Goal: Task Accomplishment & Management: Manage account settings

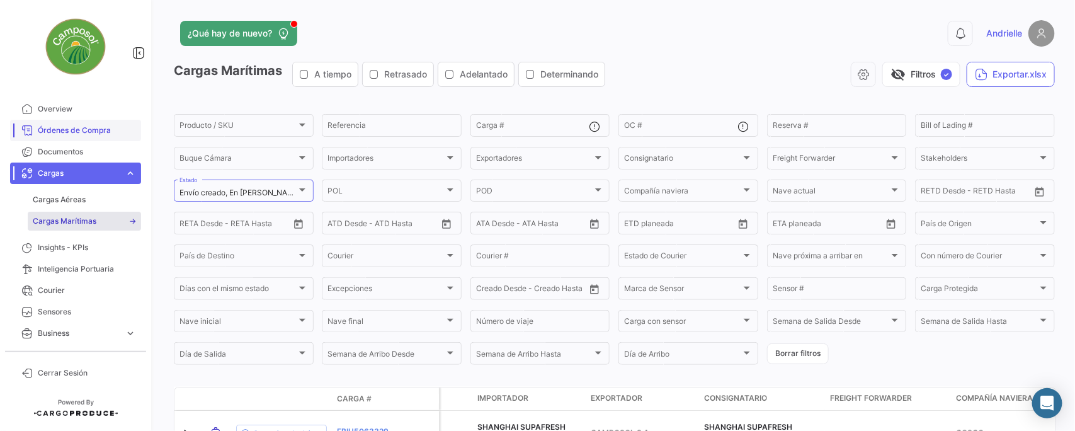
click at [89, 132] on span "Órdenes de Compra" at bounding box center [87, 130] width 98 height 11
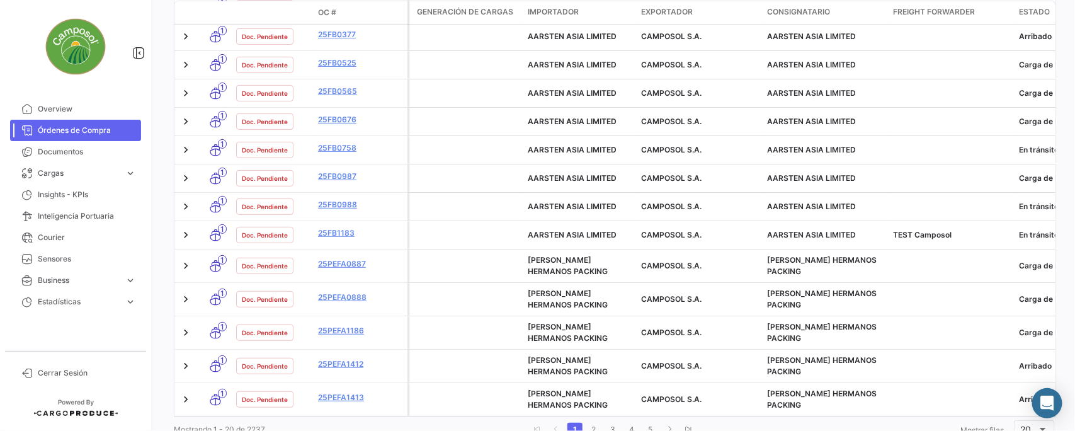
scroll to position [604, 0]
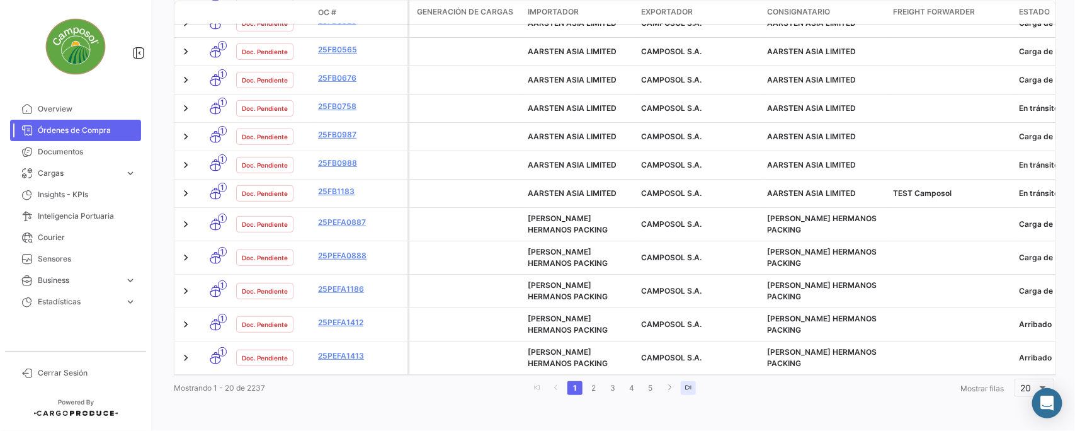
click at [690, 385] on link "go to last page" at bounding box center [688, 388] width 15 height 14
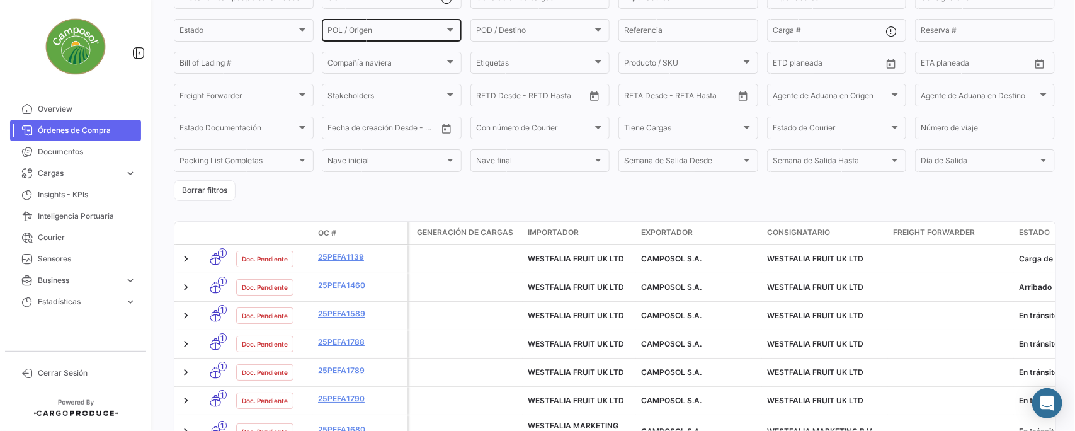
scroll to position [236, 0]
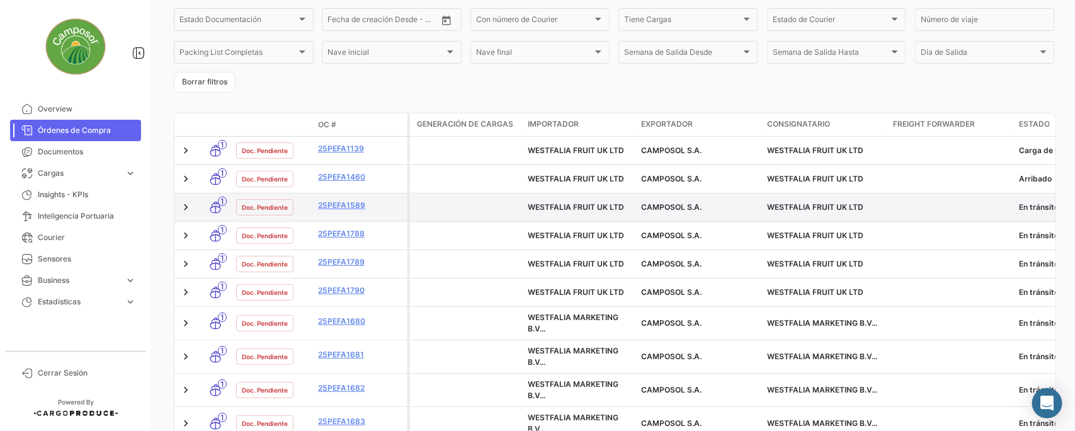
click at [351, 214] on datatable-body-cell "25PEFA1589" at bounding box center [360, 207] width 94 height 28
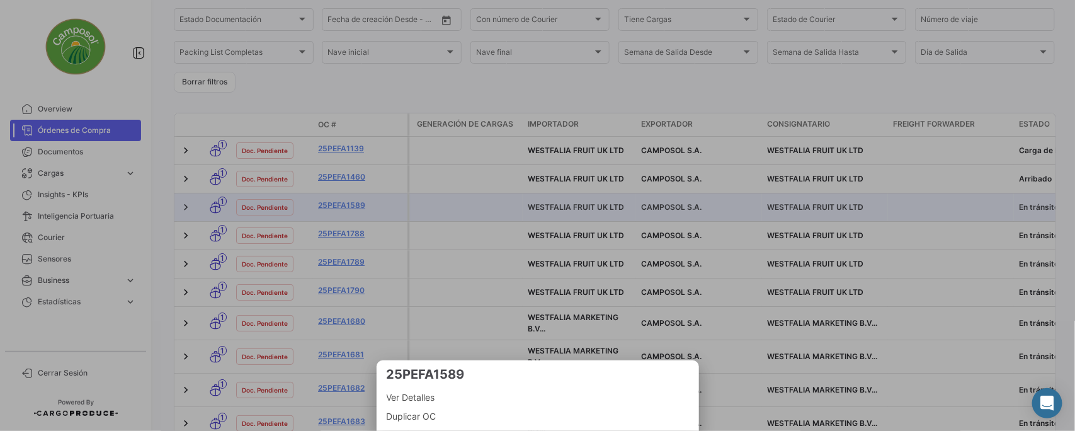
click at [354, 208] on div at bounding box center [537, 215] width 1075 height 431
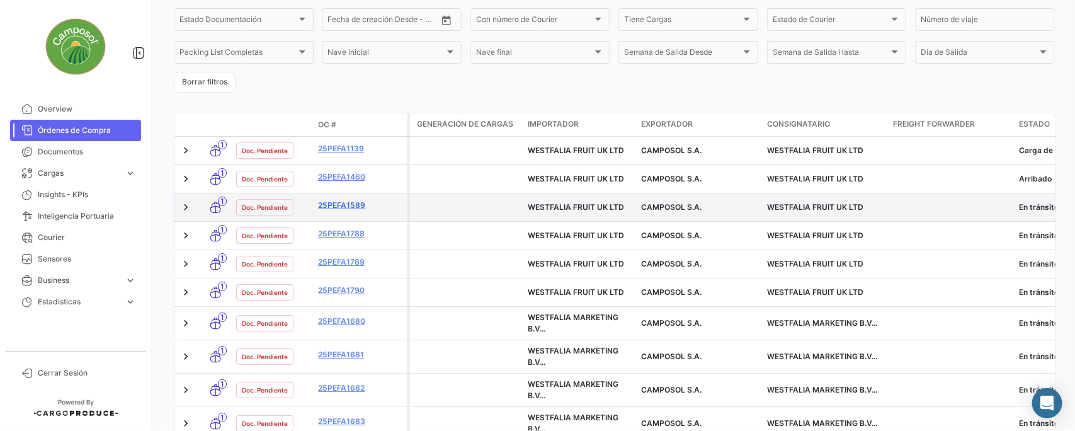
click at [345, 205] on link "25PEFA1589" at bounding box center [360, 205] width 84 height 11
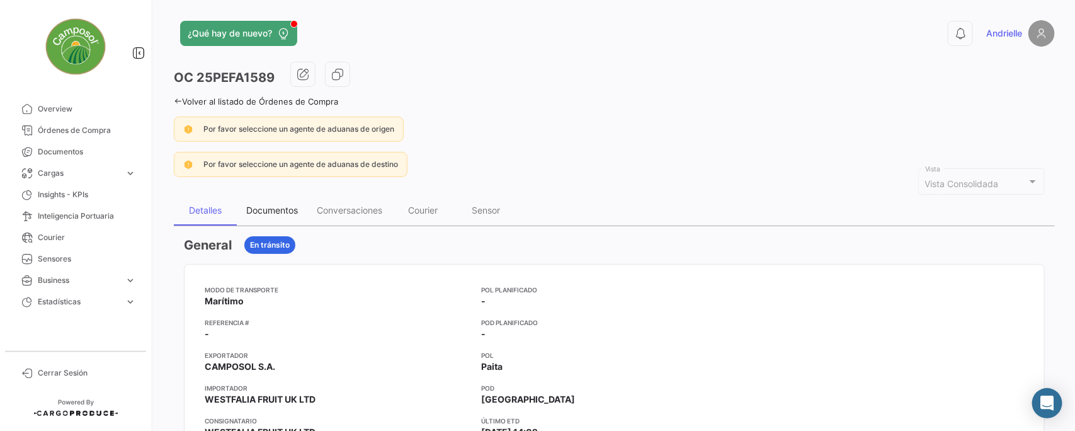
click at [276, 208] on div "Documentos" at bounding box center [272, 210] width 52 height 11
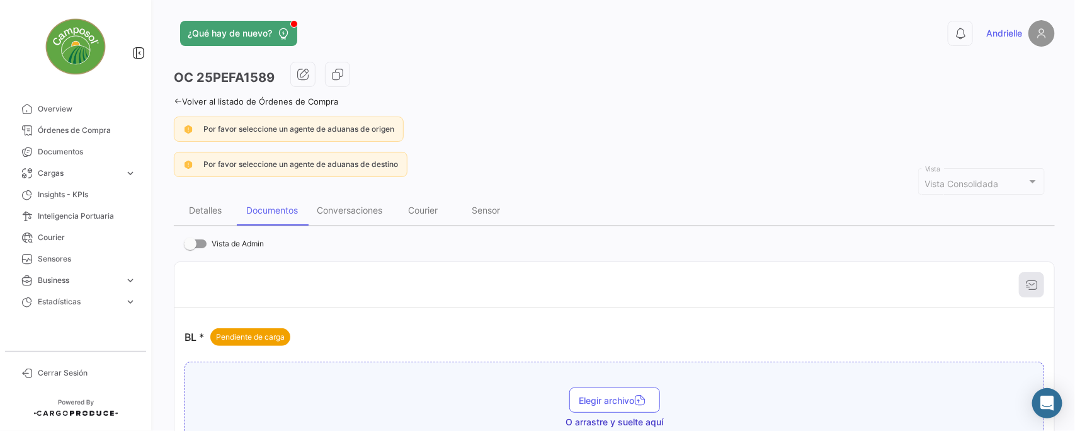
scroll to position [157, 0]
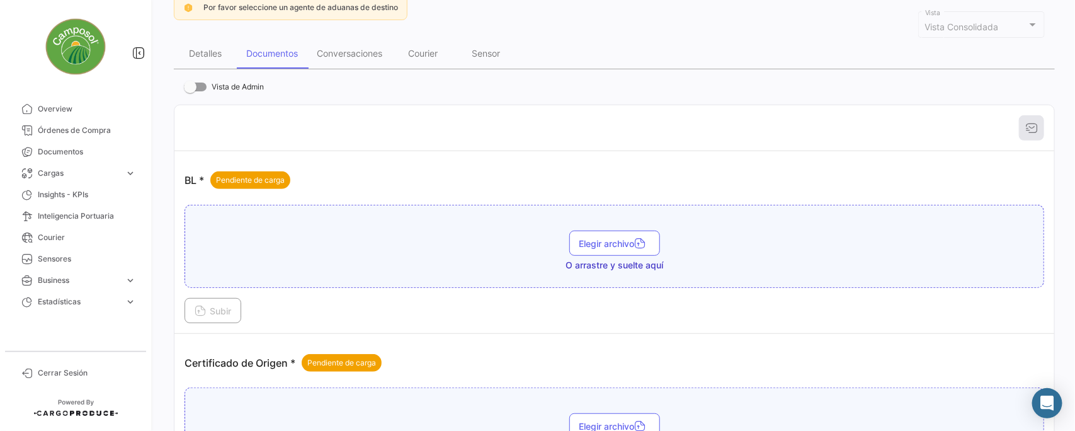
click at [186, 178] on p "BL * Pendiente de carga" at bounding box center [237, 180] width 106 height 18
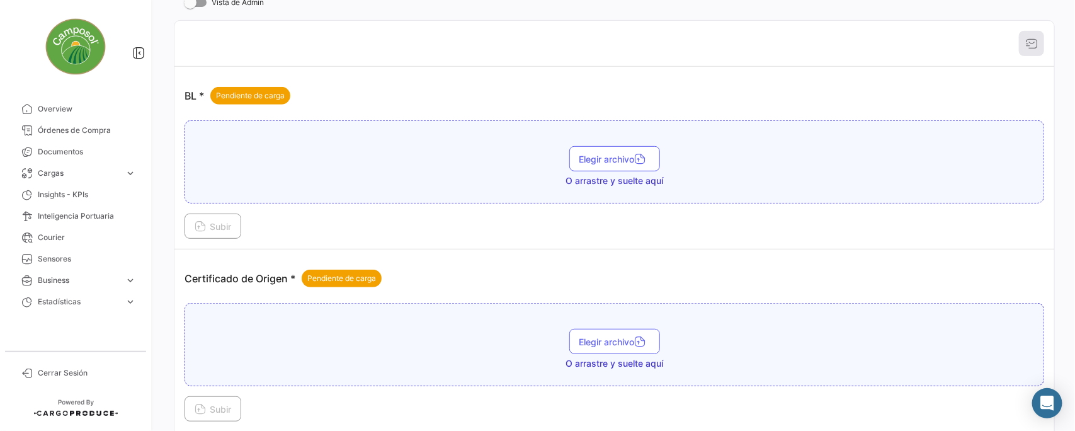
scroll to position [314, 0]
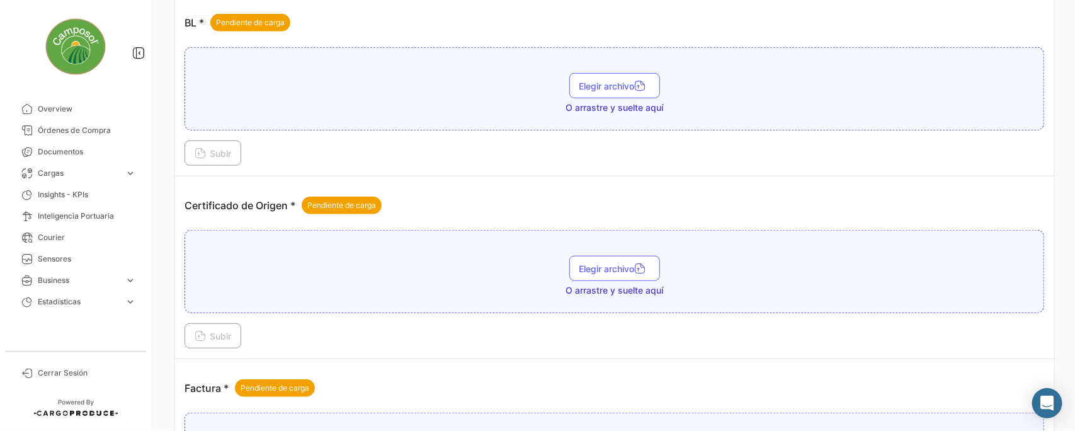
click at [271, 199] on p "Certificado de Origen * Pendiente de carga" at bounding box center [282, 205] width 197 height 18
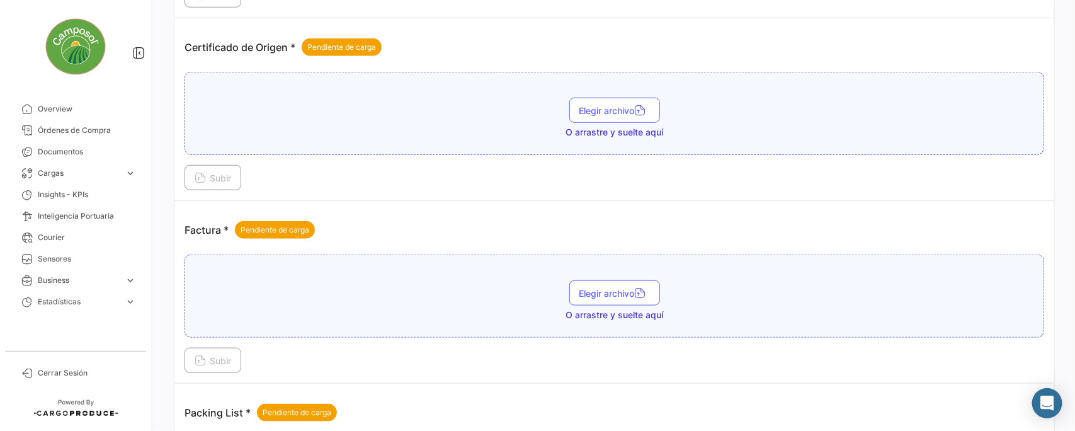
click at [220, 221] on p "Factura * Pendiente de carga" at bounding box center [249, 230] width 130 height 18
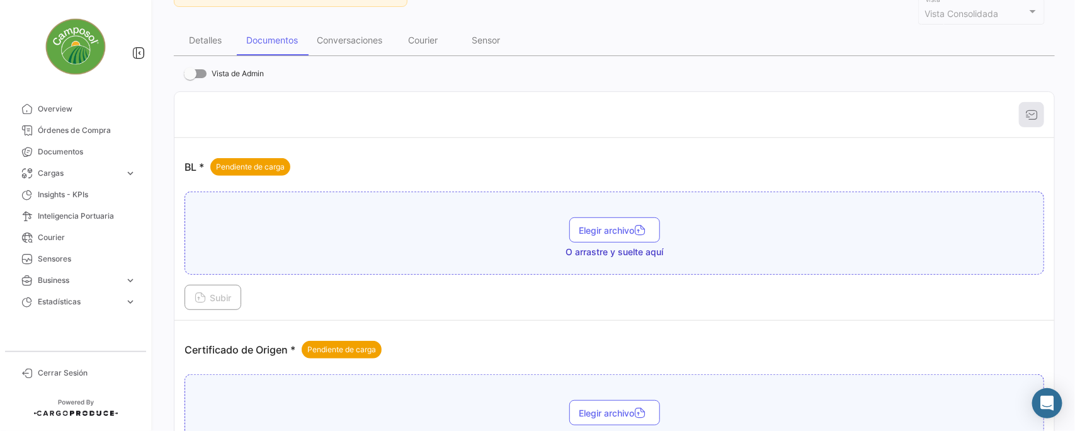
scroll to position [202, 0]
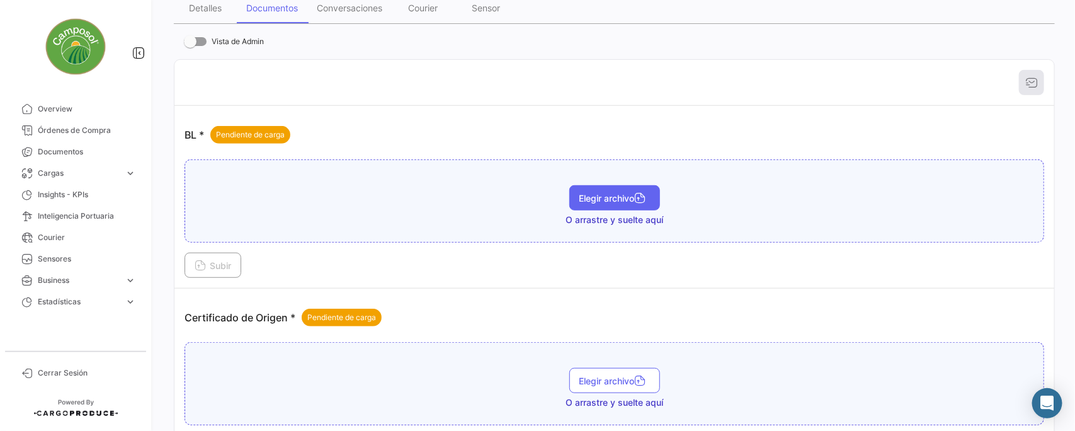
click at [612, 196] on span "Elegir archivo" at bounding box center [614, 198] width 71 height 11
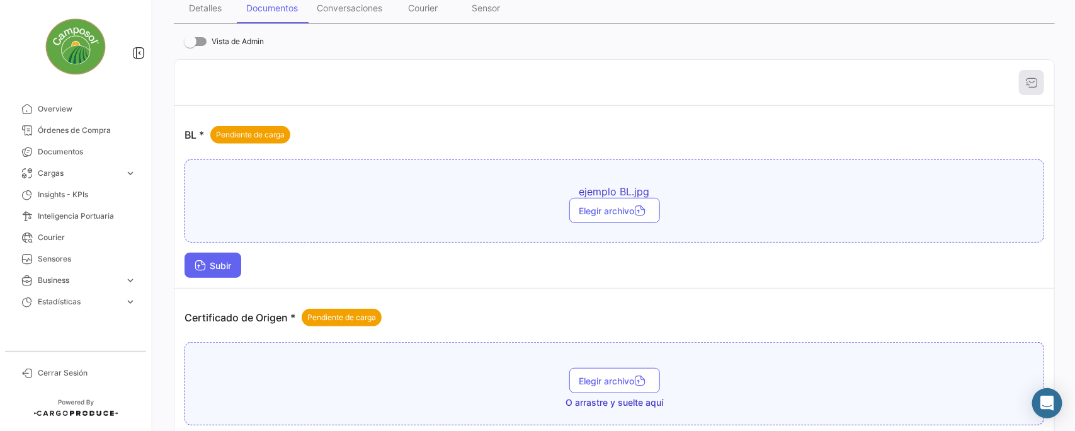
click at [224, 268] on button "Subir" at bounding box center [212, 265] width 57 height 25
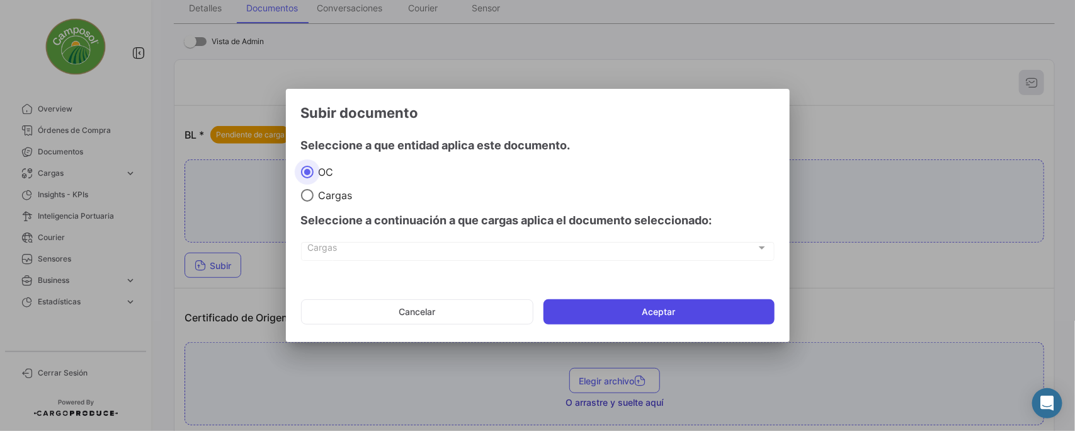
click at [666, 310] on button "Aceptar" at bounding box center [658, 311] width 231 height 25
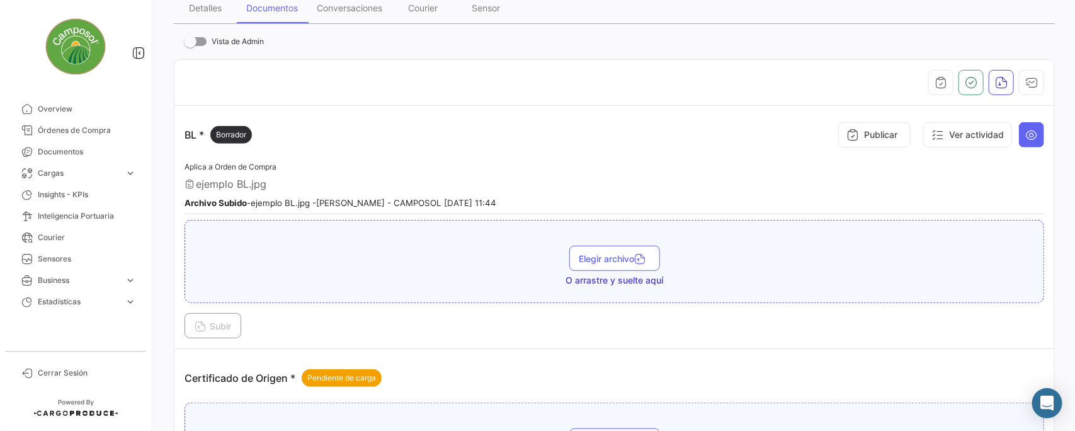
drag, startPoint x: 217, startPoint y: 133, endPoint x: 258, endPoint y: 133, distance: 40.9
click at [258, 133] on div "BL * Borrador Publicar Ver actividad" at bounding box center [614, 135] width 860 height 38
click at [307, 130] on div "BL * Borrador Publicar Ver actividad" at bounding box center [614, 135] width 860 height 38
drag, startPoint x: 255, startPoint y: 202, endPoint x: 312, endPoint y: 202, distance: 57.3
click at [312, 202] on small "Archivo Subido - ejemplo BL.jpg - [PERSON_NAME] - CAMPOSOL [DATE] 11:44" at bounding box center [340, 203] width 312 height 10
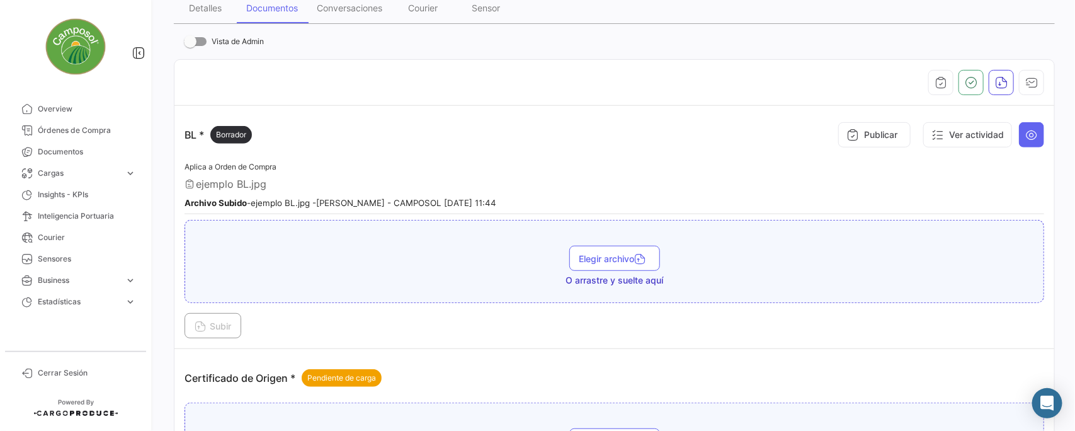
drag, startPoint x: 324, startPoint y: 202, endPoint x: 406, endPoint y: 203, distance: 81.9
click at [406, 203] on small "Archivo Subido - ejemplo BL.jpg - [PERSON_NAME] - CAMPOSOL [DATE] 11:44" at bounding box center [340, 203] width 312 height 10
drag, startPoint x: 419, startPoint y: 203, endPoint x: 466, endPoint y: 201, distance: 46.6
click at [466, 201] on small "Archivo Subido - ejemplo BL.jpg - [PERSON_NAME] - CAMPOSOL [DATE] 11:44" at bounding box center [340, 203] width 312 height 10
click at [479, 198] on small "Archivo Subido - ejemplo BL.jpg - [PERSON_NAME] - CAMPOSOL [DATE] 11:44" at bounding box center [340, 203] width 312 height 10
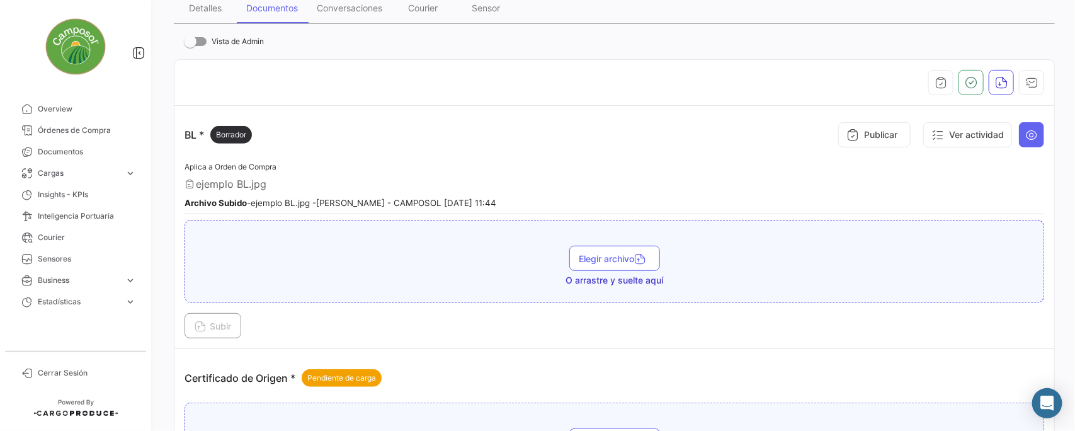
drag, startPoint x: 479, startPoint y: 198, endPoint x: 423, endPoint y: 199, distance: 55.4
click at [429, 198] on small "Archivo Subido - ejemplo BL.jpg - [PERSON_NAME] - CAMPOSOL [DATE] 11:44" at bounding box center [340, 203] width 312 height 10
click at [1025, 134] on icon at bounding box center [1031, 134] width 13 height 13
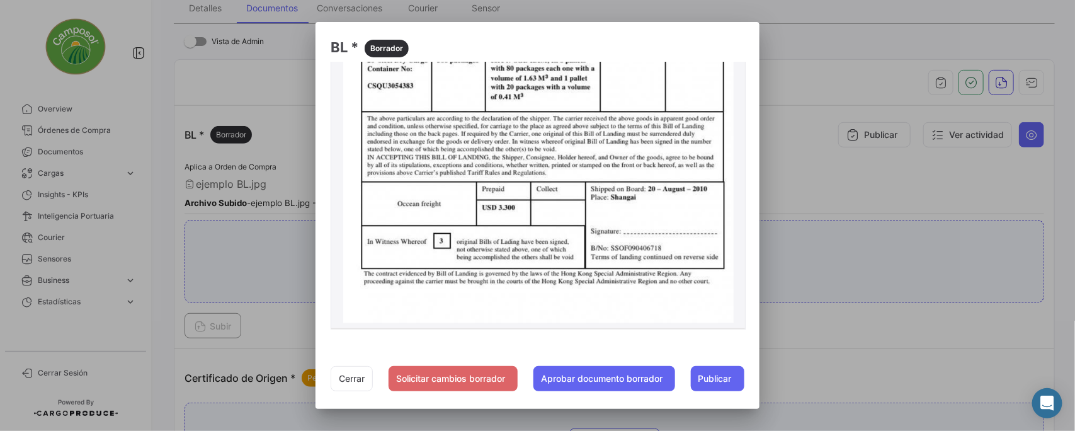
scroll to position [346, 0]
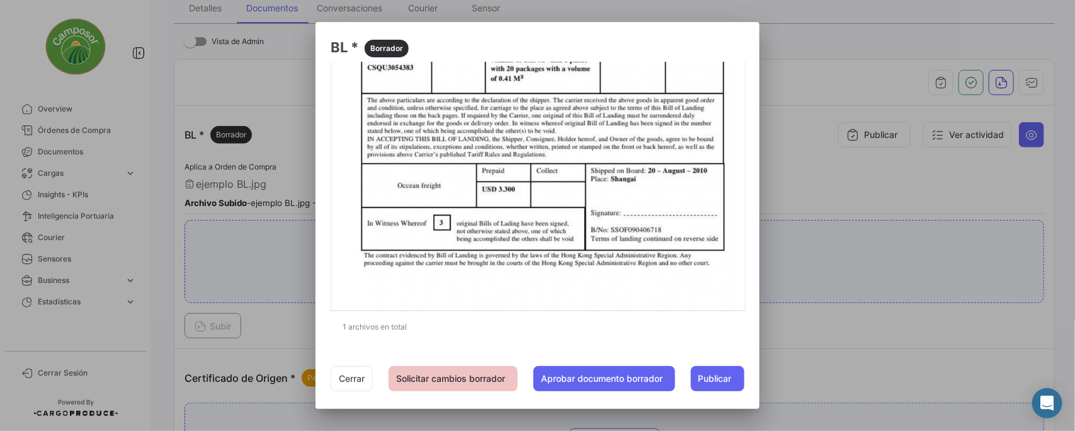
click at [451, 385] on button "Solicitar cambios borrador" at bounding box center [453, 378] width 129 height 25
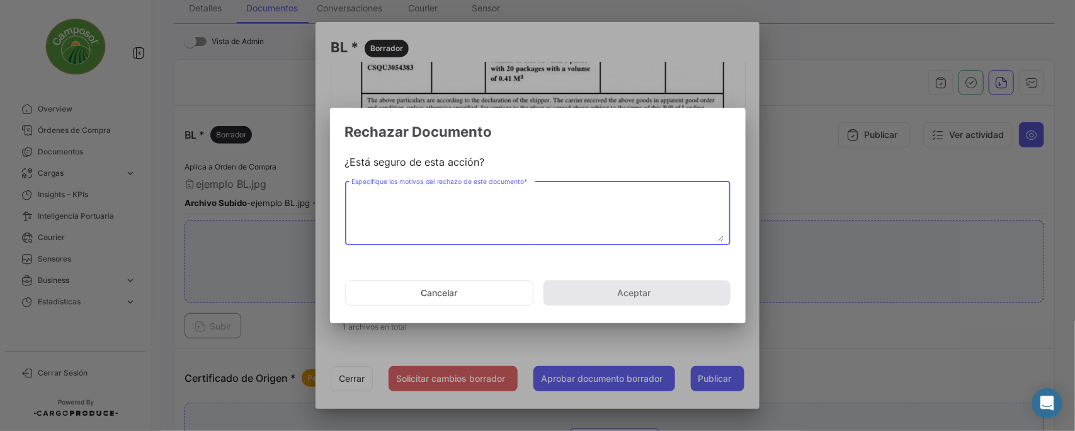
click at [385, 218] on textarea "Especifique los motivos del rechazo de este documento *" at bounding box center [537, 213] width 372 height 55
click at [384, 199] on textarea "Especifique los motivos del rechazo de este documento *" at bounding box center [537, 213] width 372 height 55
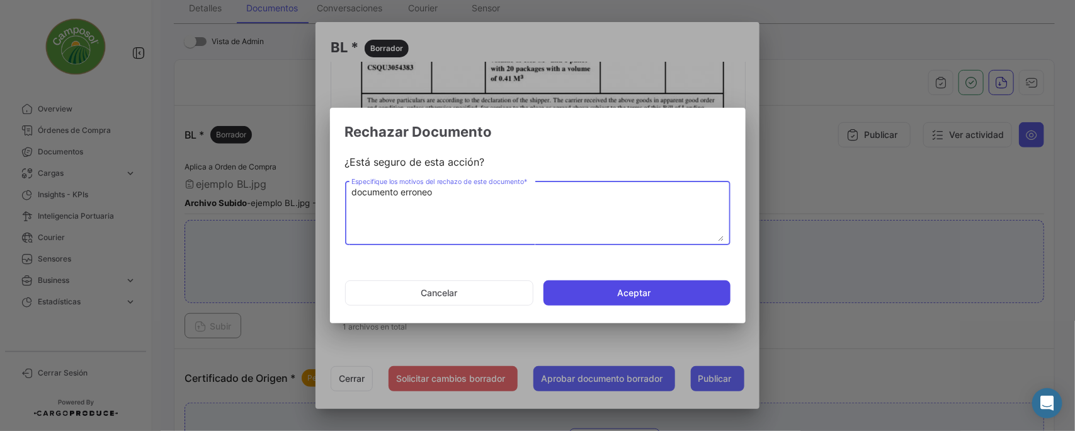
type textarea "documento erroneo"
click at [672, 302] on button "Aceptar" at bounding box center [636, 292] width 187 height 25
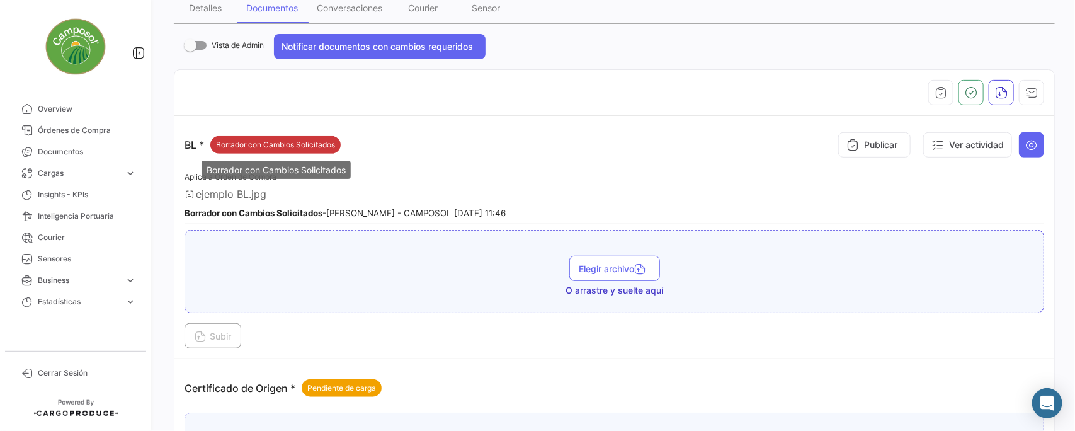
drag, startPoint x: 217, startPoint y: 144, endPoint x: 328, endPoint y: 142, distance: 110.8
click at [323, 152] on body "Overview Órdenes de Compra Documentos Cargas expand_more Cargas Aéreas Cargas M…" at bounding box center [537, 215] width 1075 height 431
click at [329, 140] on span "Borrador con Cambios Solicitados" at bounding box center [275, 144] width 119 height 11
click at [401, 139] on div "BL * Borrador con Cambios Solicitados Publicar Ver actividad" at bounding box center [614, 145] width 860 height 38
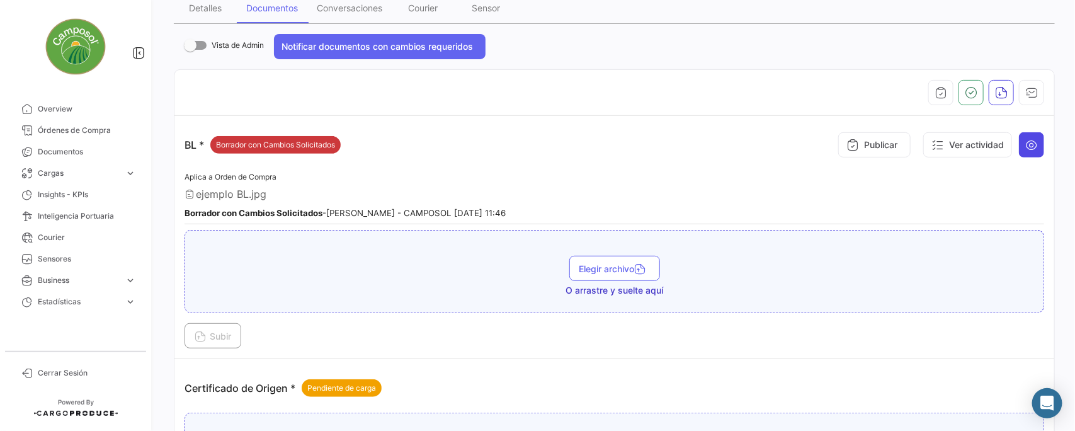
click at [1025, 147] on icon at bounding box center [1031, 145] width 13 height 13
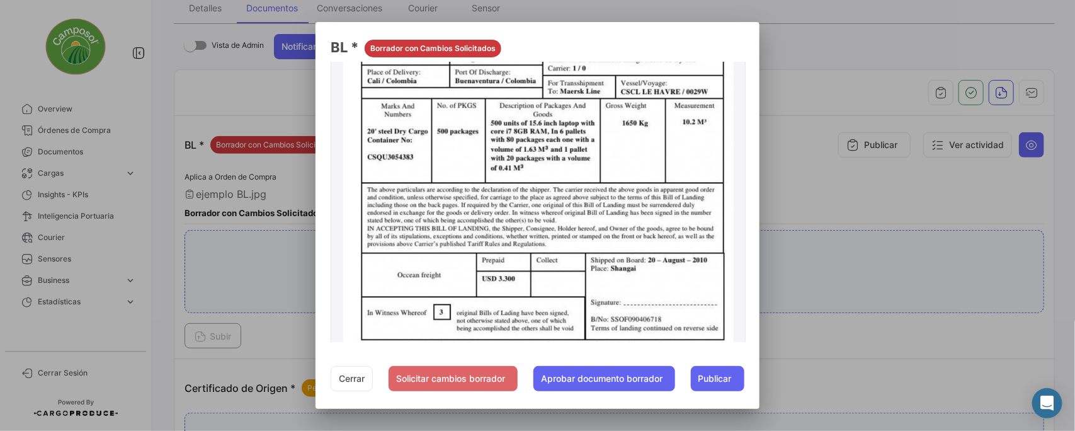
scroll to position [78, 0]
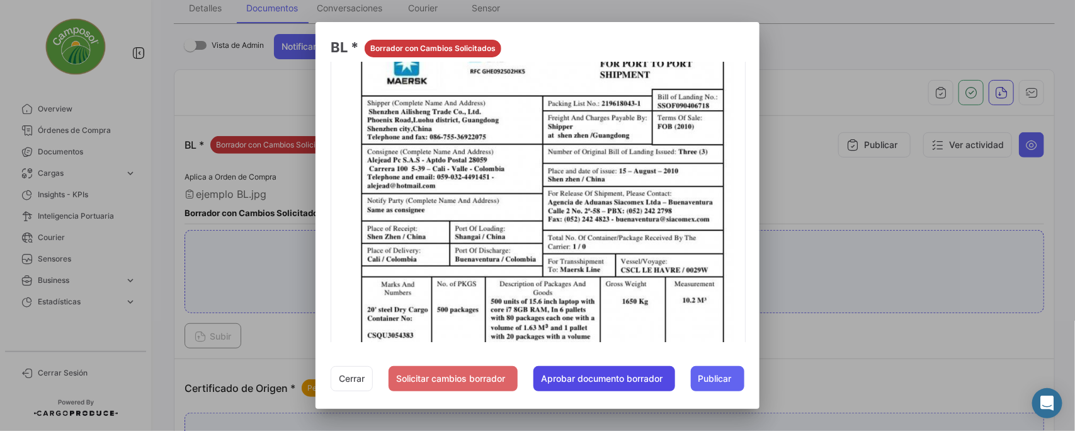
click at [593, 381] on button "Aprobar documento borrador" at bounding box center [604, 378] width 142 height 25
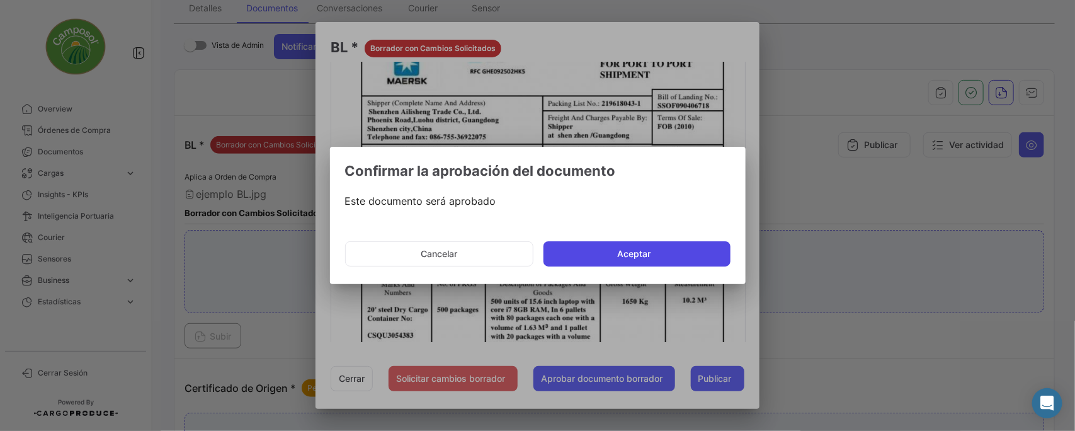
click at [643, 256] on button "Aceptar" at bounding box center [636, 253] width 187 height 25
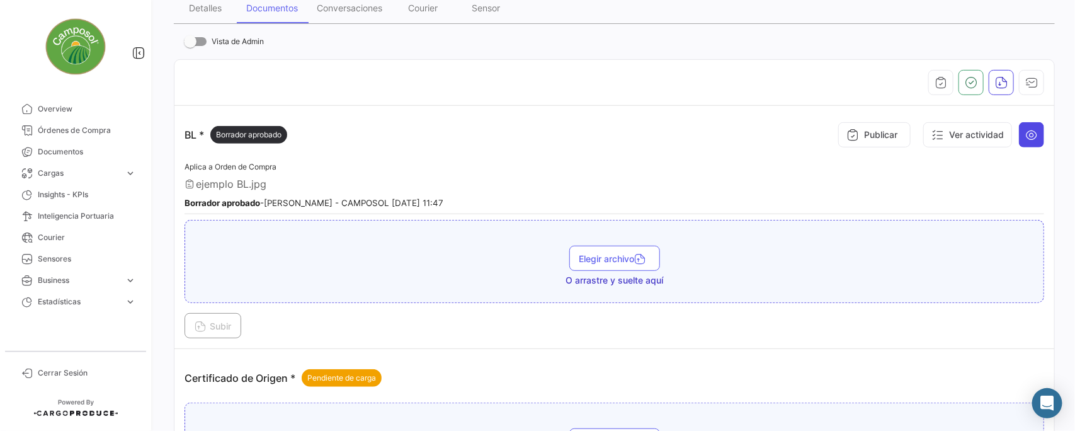
click at [1027, 133] on icon at bounding box center [1031, 134] width 13 height 13
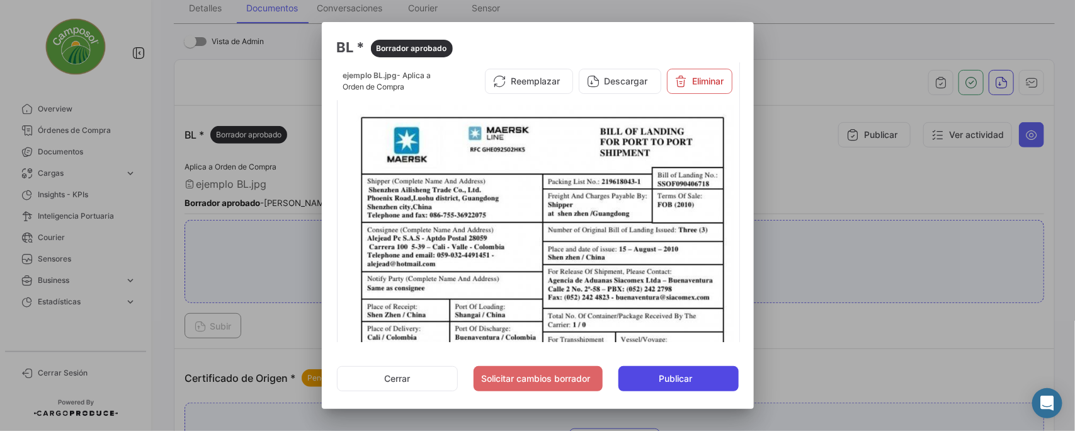
click at [680, 378] on span "Publicar" at bounding box center [675, 378] width 33 height 13
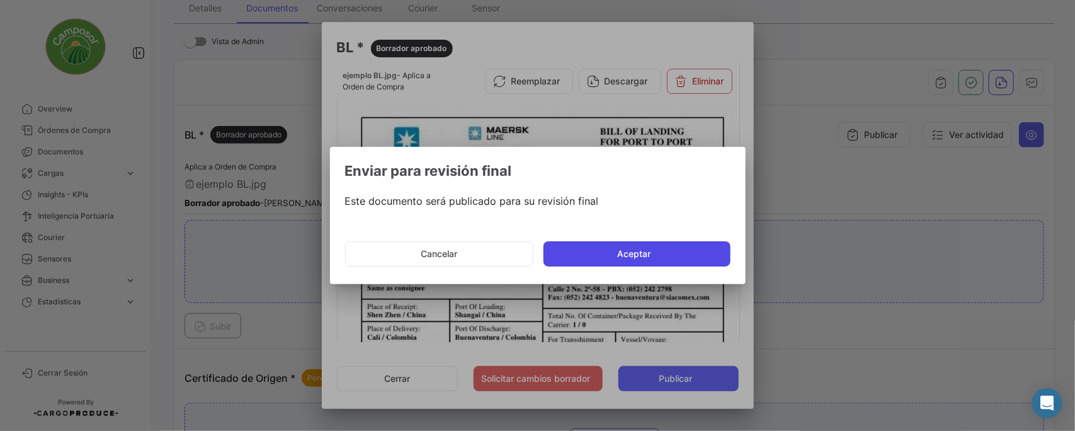
click at [649, 255] on button "Aceptar" at bounding box center [636, 253] width 187 height 25
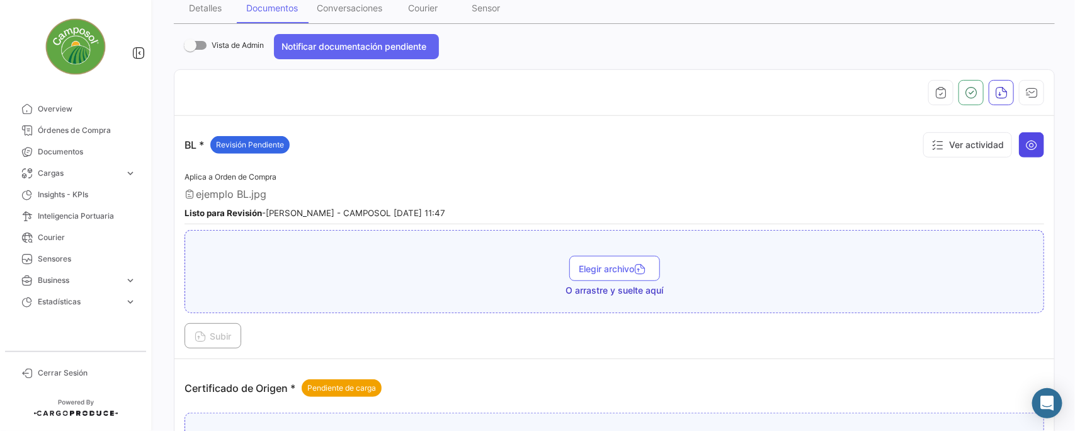
click at [1030, 144] on icon at bounding box center [1031, 145] width 13 height 13
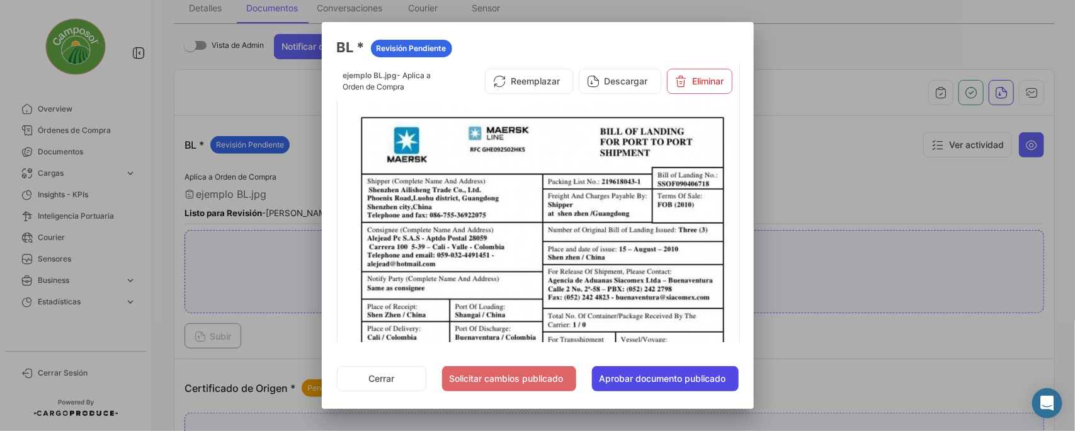
click at [688, 382] on button "Aprobar documento publicado" at bounding box center [665, 378] width 147 height 25
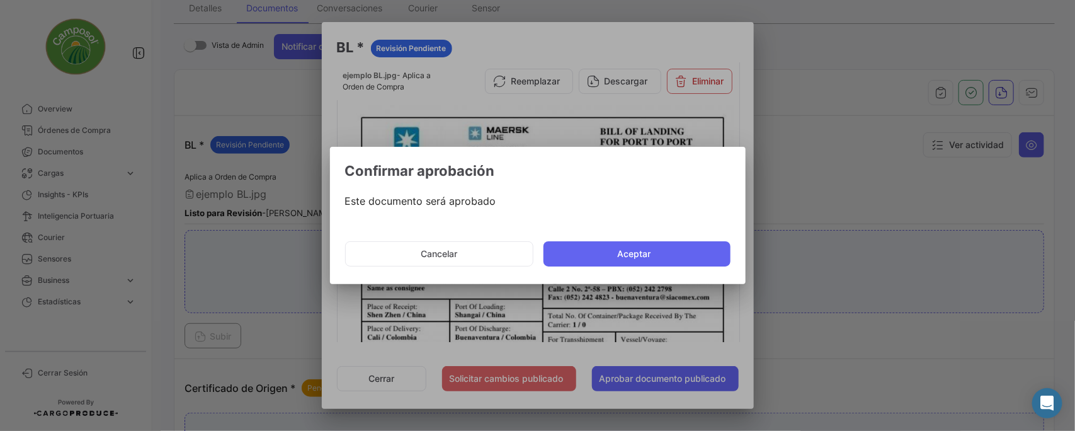
drag, startPoint x: 659, startPoint y: 250, endPoint x: 696, endPoint y: 269, distance: 41.7
click at [659, 251] on button "Aceptar" at bounding box center [636, 253] width 187 height 25
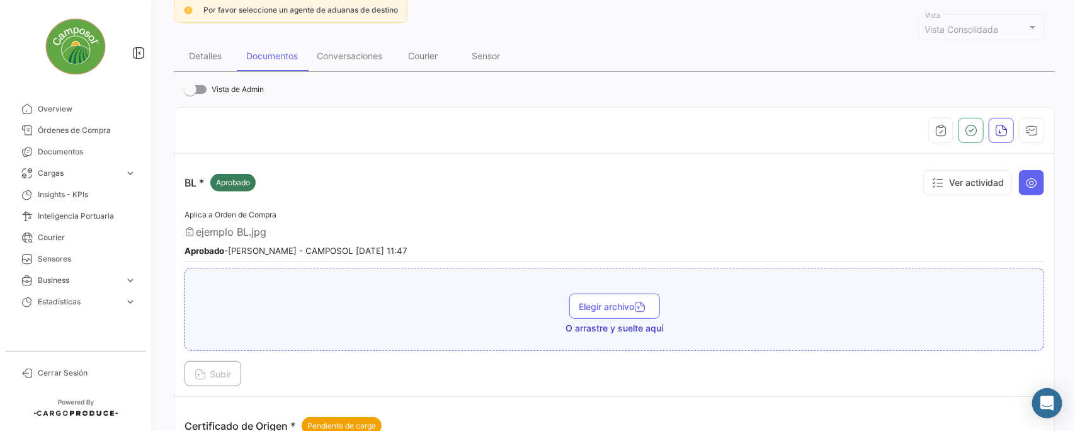
scroll to position [105, 0]
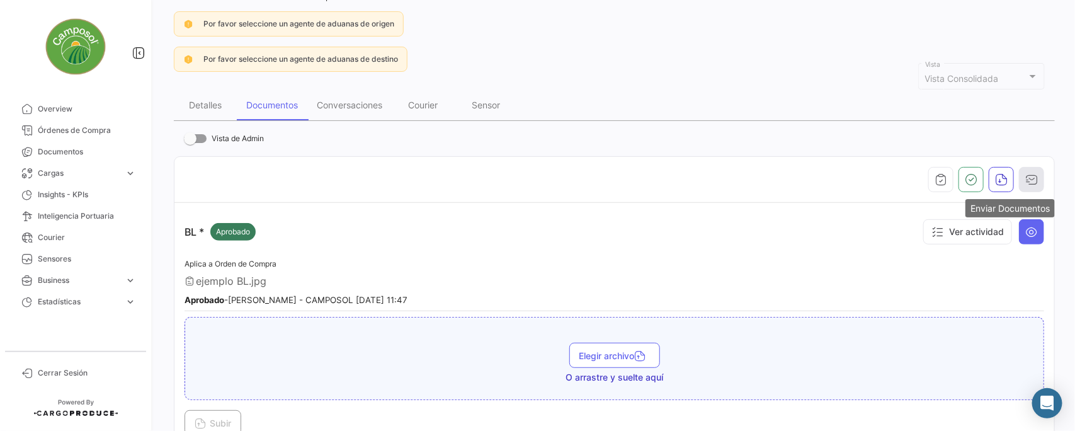
click at [1028, 180] on icon "button" at bounding box center [1031, 179] width 13 height 13
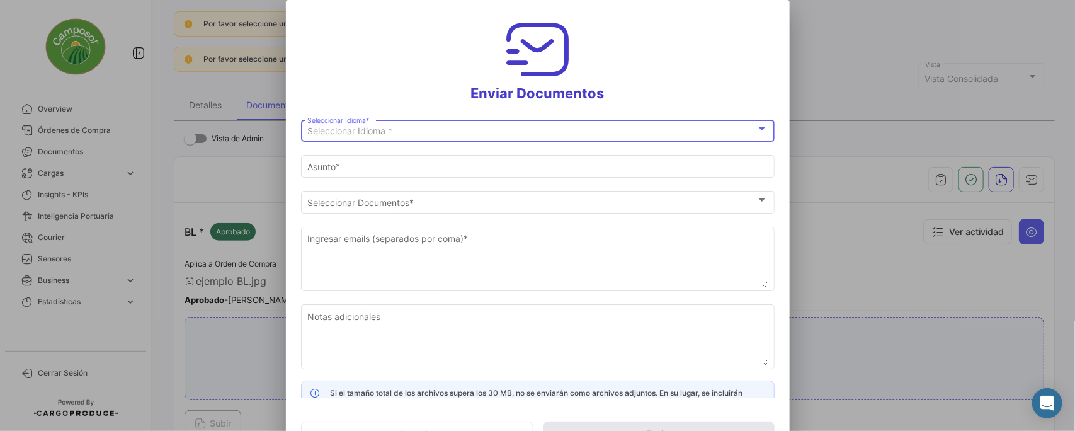
click at [455, 127] on div "Seleccionar Idioma *" at bounding box center [531, 131] width 449 height 11
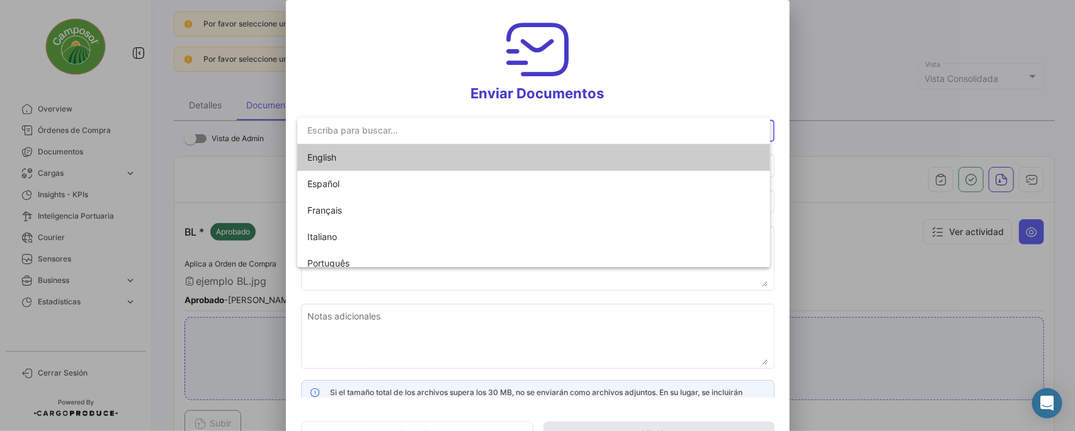
scroll to position [9, 0]
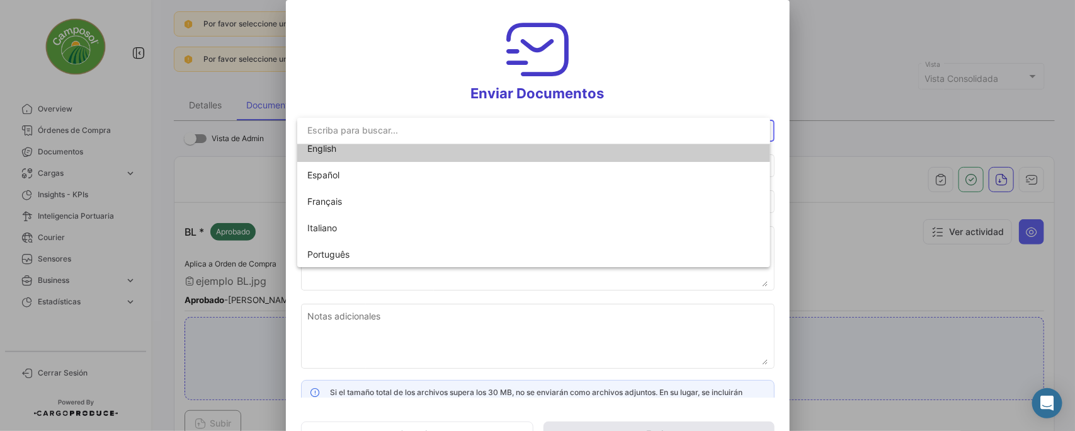
click at [339, 152] on span "English" at bounding box center [395, 148] width 176 height 26
type input "[PERSON_NAME] has shared the documents of PO # 25PEFA1589 with you"
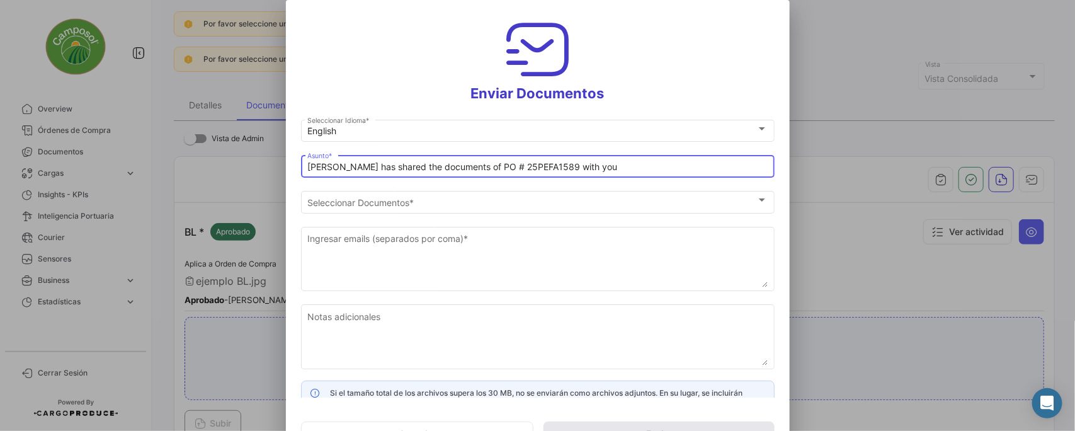
drag, startPoint x: 593, startPoint y: 164, endPoint x: 335, endPoint y: 170, distance: 257.6
click at [335, 170] on input "[PERSON_NAME] has shared the documents of PO # 25PEFA1589 with you" at bounding box center [537, 167] width 460 height 11
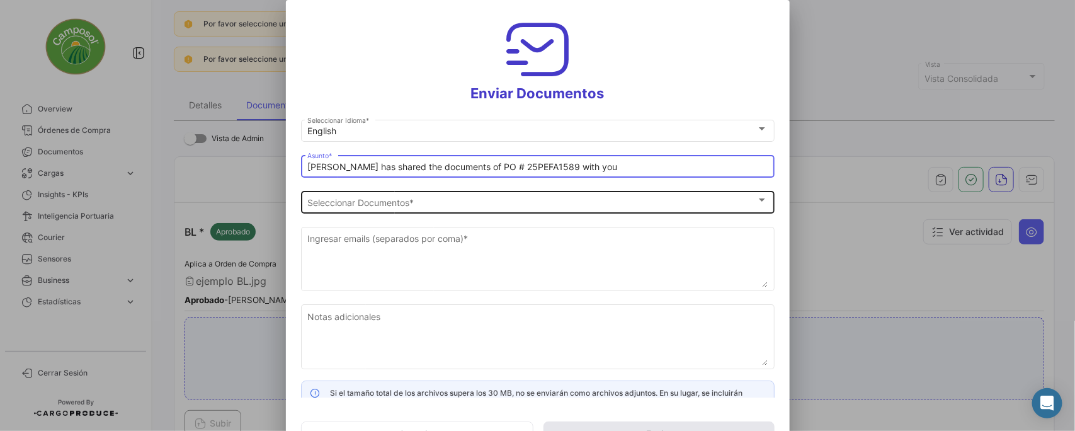
click at [344, 200] on span "Seleccionar Documentos" at bounding box center [531, 202] width 449 height 11
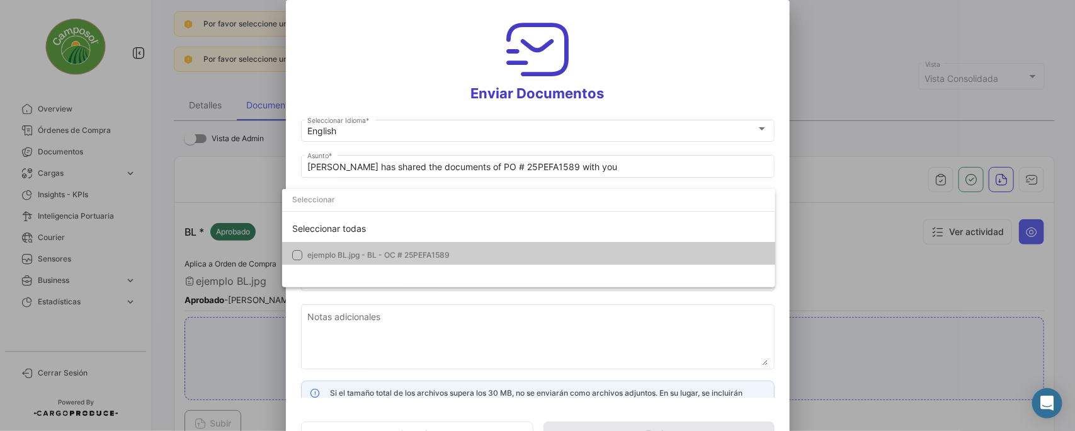
drag, startPoint x: 293, startPoint y: 254, endPoint x: 536, endPoint y: 322, distance: 252.0
click at [294, 254] on mat-pseudo-checkbox at bounding box center [297, 255] width 10 height 10
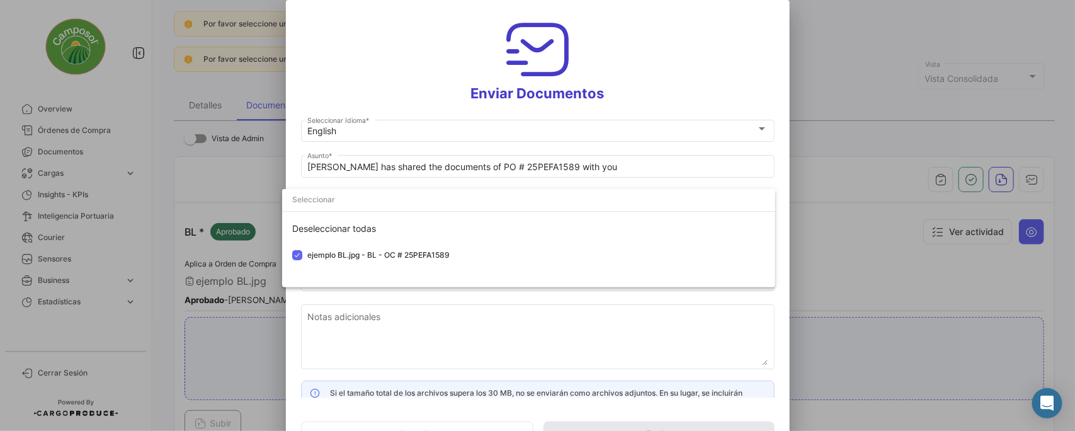
click at [493, 312] on div at bounding box center [537, 215] width 1075 height 431
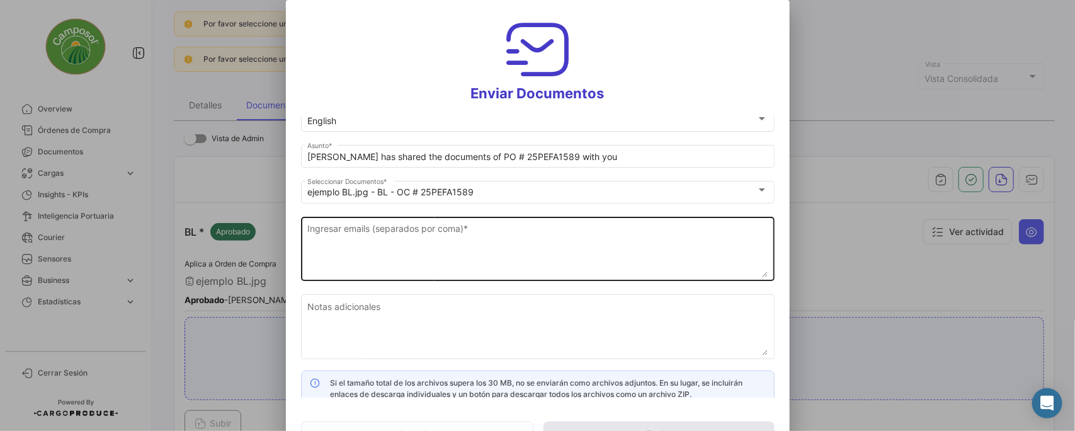
scroll to position [19, 0]
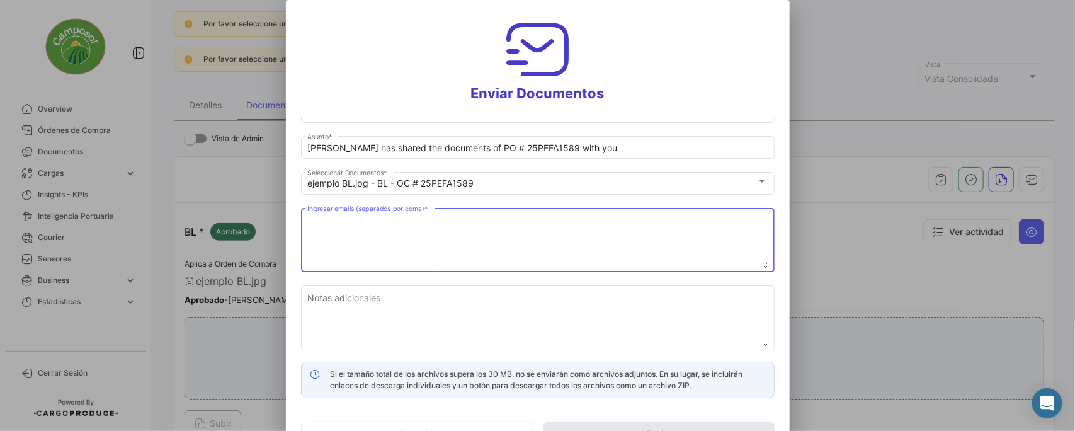
click at [345, 219] on textarea "Ingresar emails (separados por coma) *" at bounding box center [537, 240] width 460 height 55
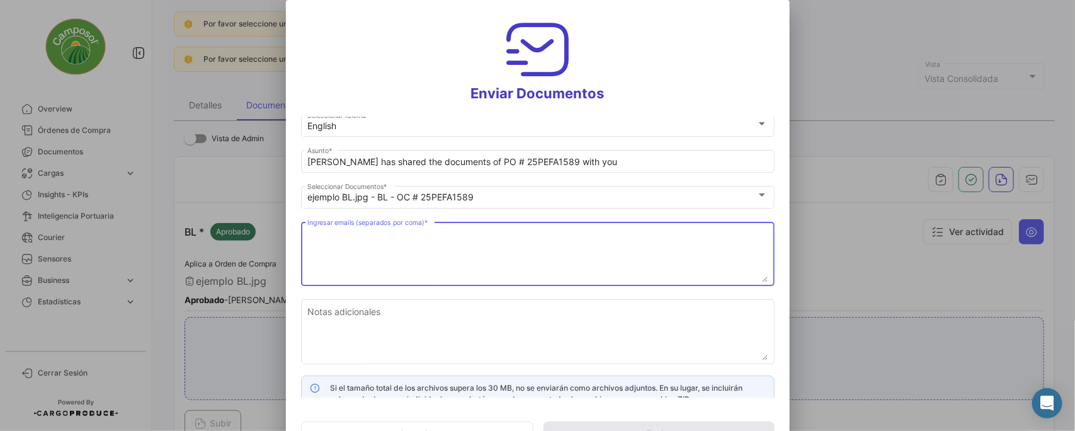
scroll to position [0, 0]
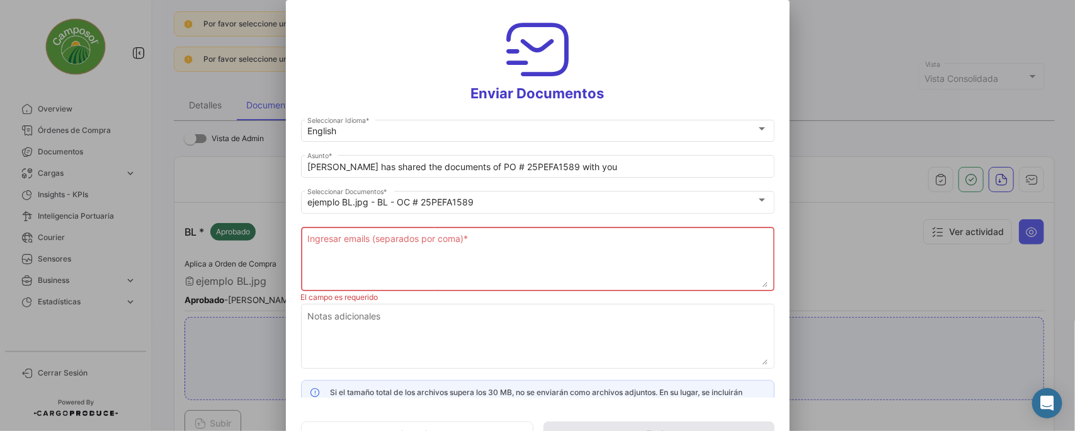
click at [892, 156] on div at bounding box center [537, 215] width 1075 height 431
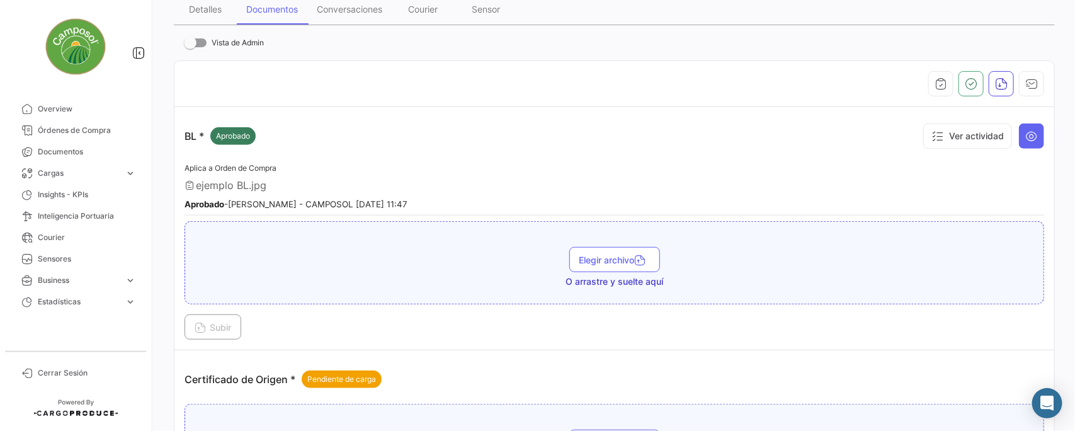
scroll to position [236, 0]
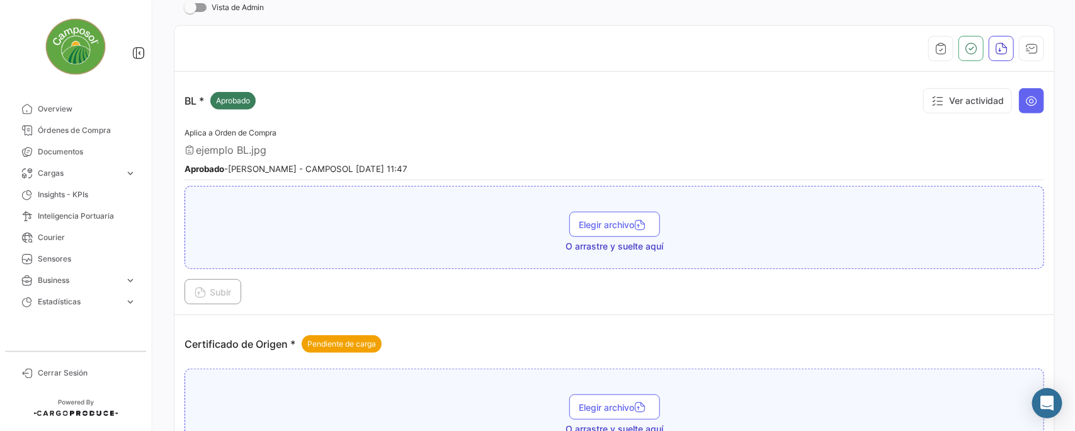
click at [617, 118] on app-document-grouped "BL * Aprobado Ver actividad Aplica a Orden de Compra ejemplo BL.jpg Aprobado - …" at bounding box center [614, 193] width 860 height 222
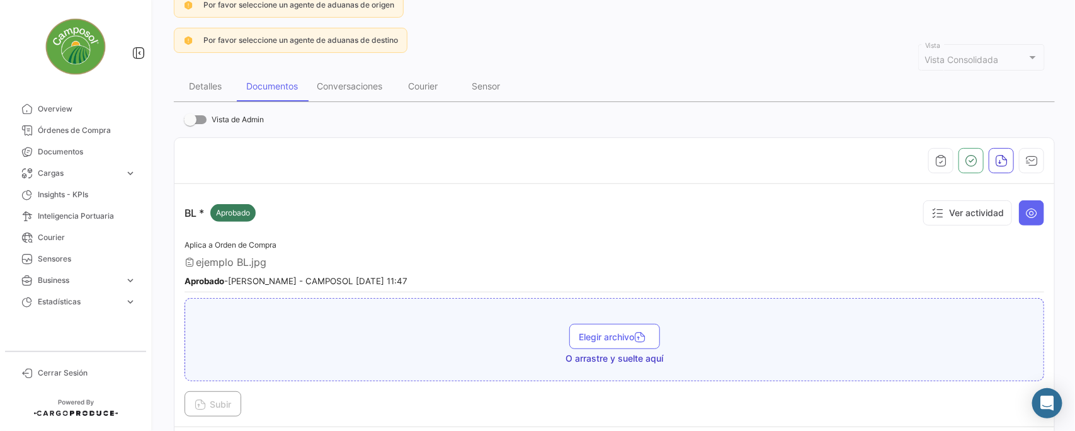
scroll to position [157, 0]
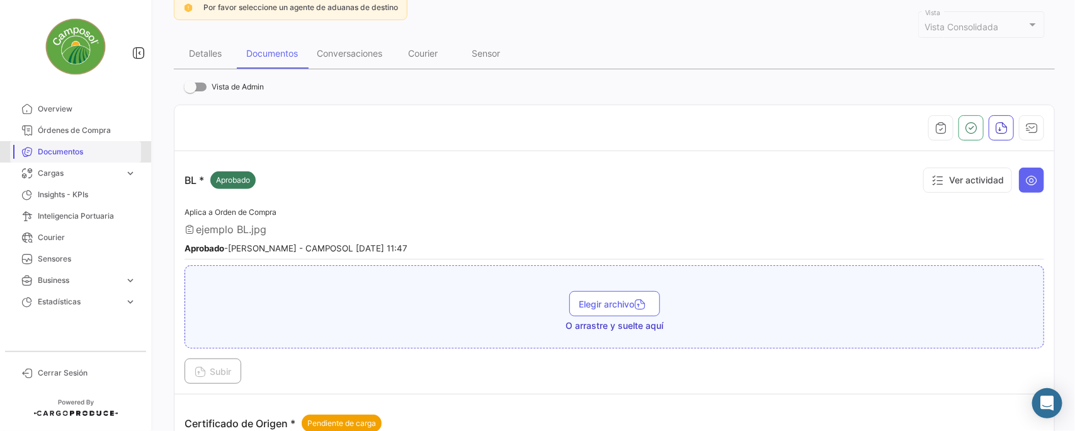
click at [60, 151] on span "Documentos" at bounding box center [87, 151] width 98 height 11
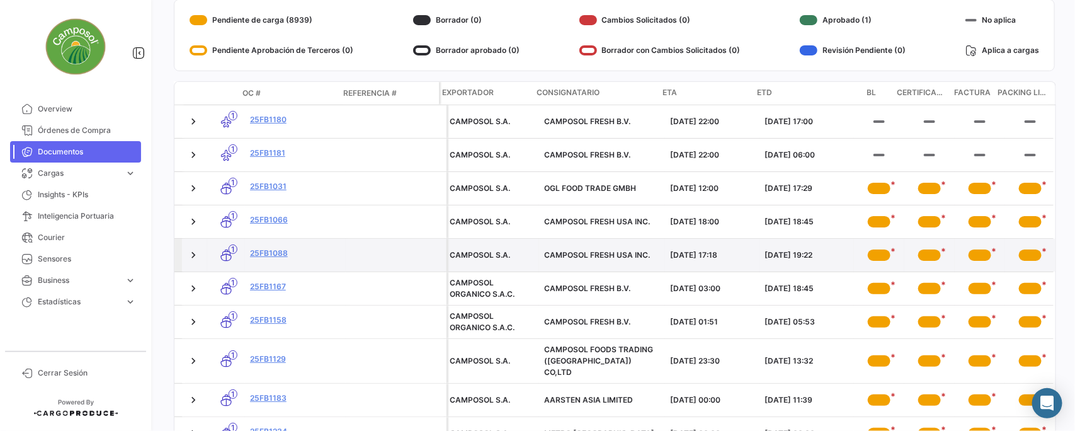
scroll to position [275, 0]
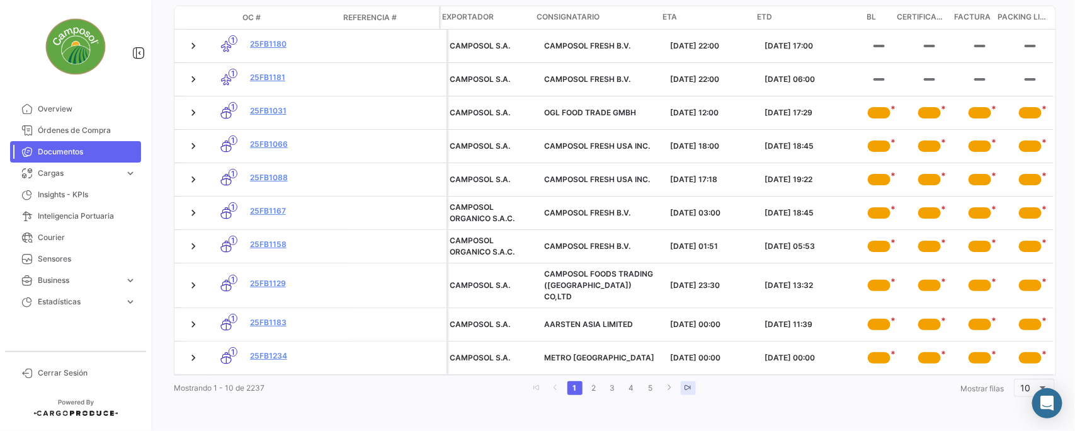
click at [685, 389] on icon "go to last page" at bounding box center [688, 387] width 8 height 8
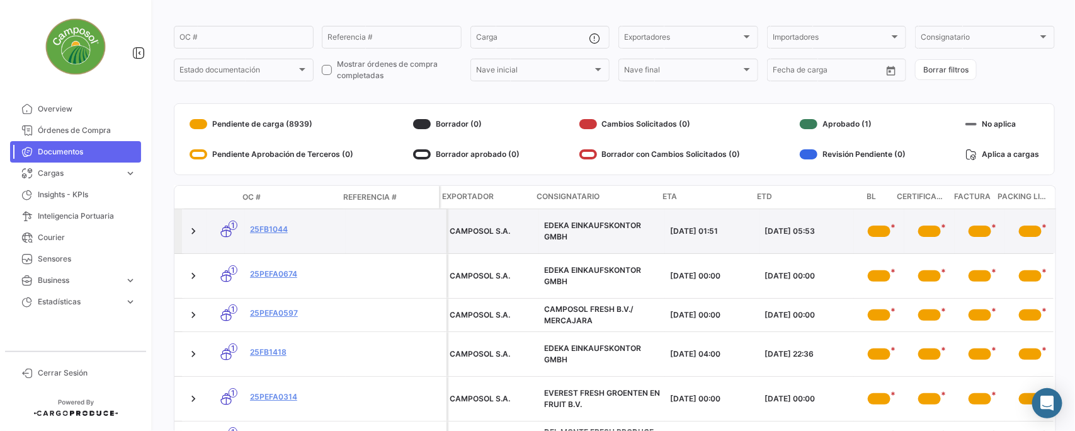
scroll to position [54, 0]
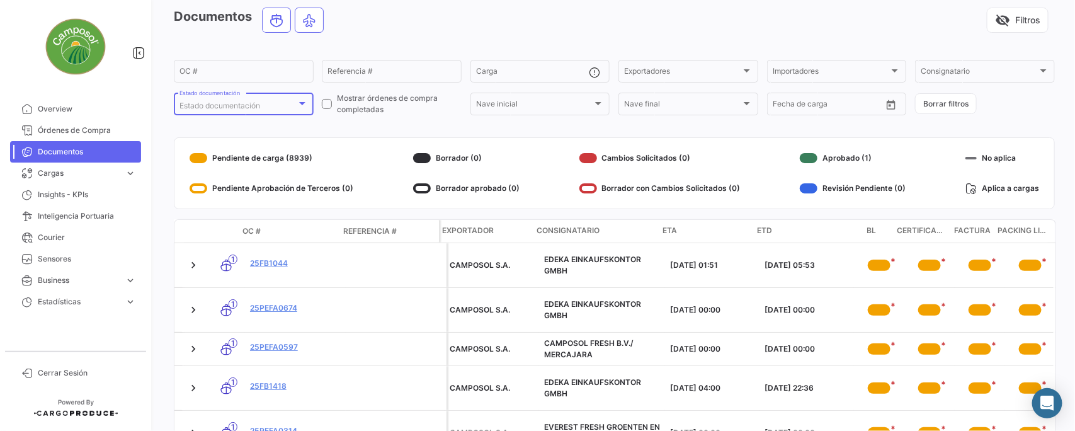
click at [278, 101] on div "Estado documentación" at bounding box center [237, 105] width 117 height 9
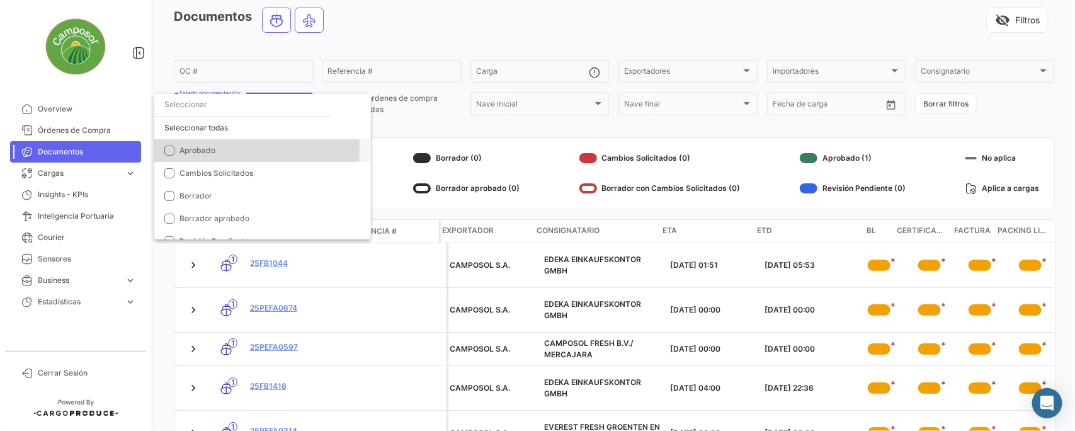
click at [194, 150] on span "Aprobado" at bounding box center [197, 149] width 36 height 9
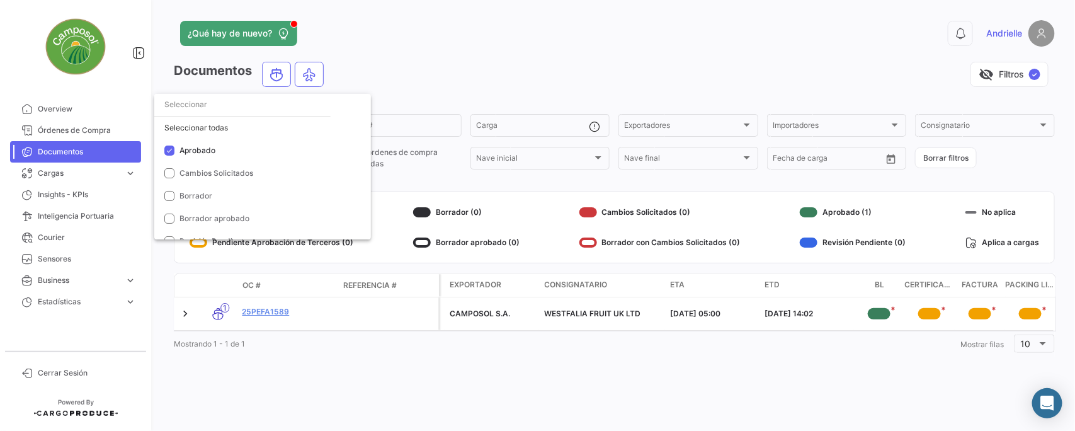
scroll to position [0, 90]
click at [397, 71] on div at bounding box center [537, 215] width 1075 height 431
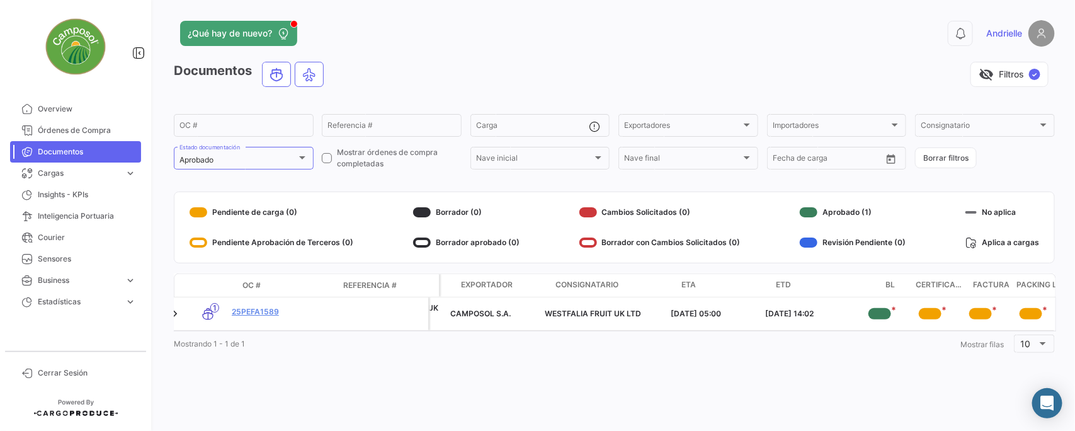
scroll to position [0, 0]
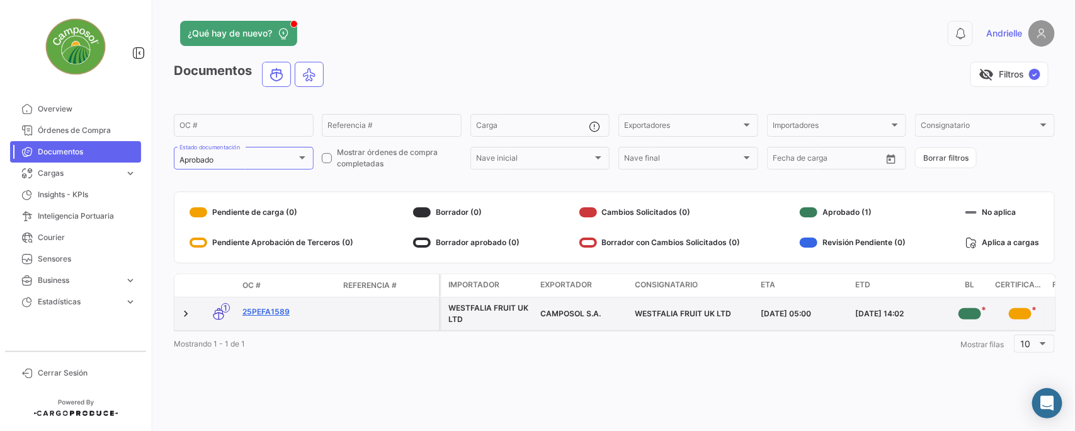
click at [271, 313] on link "25PEFA1589" at bounding box center [287, 311] width 91 height 11
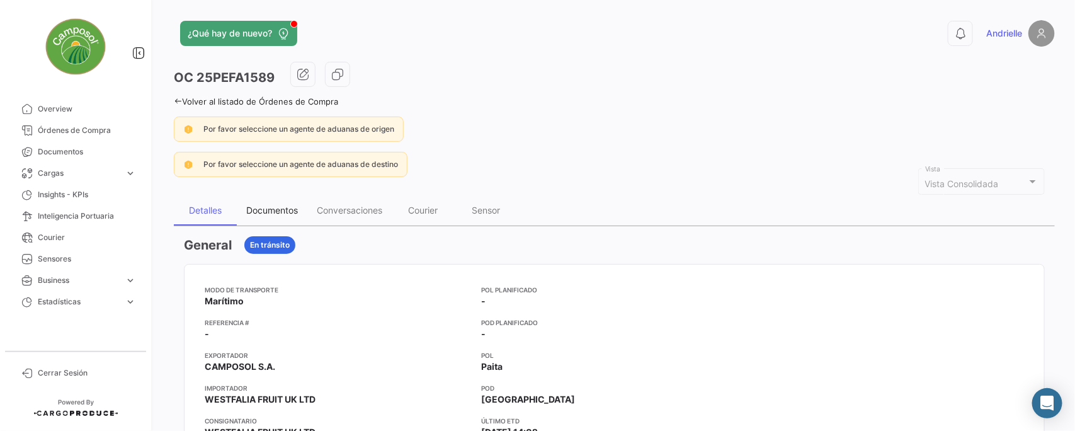
click at [253, 205] on div "Documentos" at bounding box center [272, 210] width 52 height 11
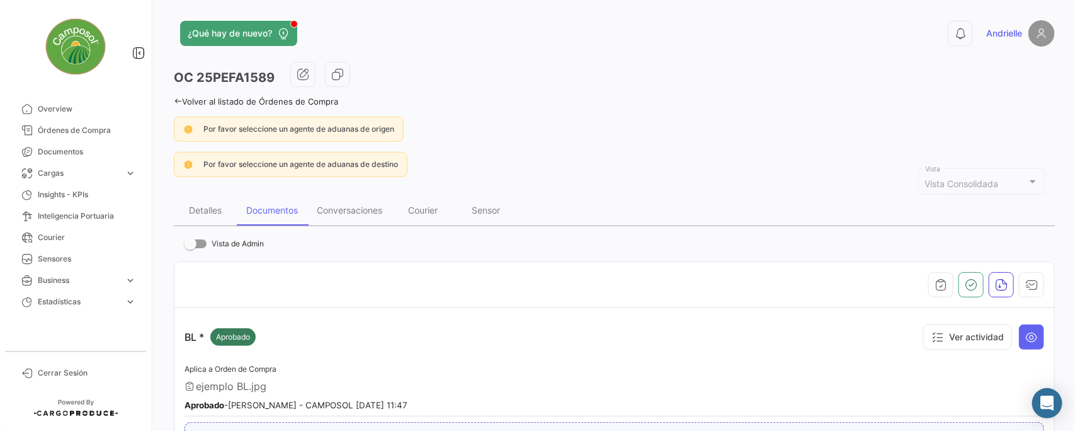
scroll to position [78, 0]
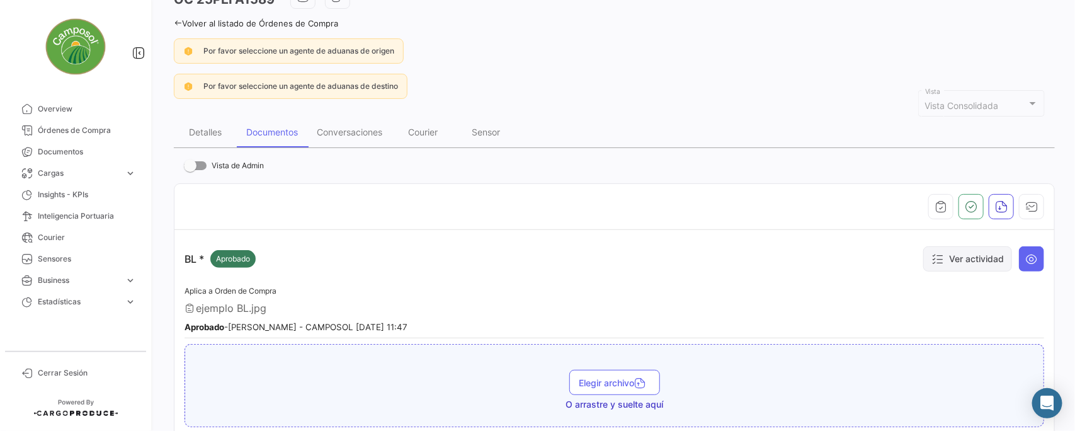
click at [970, 256] on button "Ver actividad" at bounding box center [967, 258] width 89 height 25
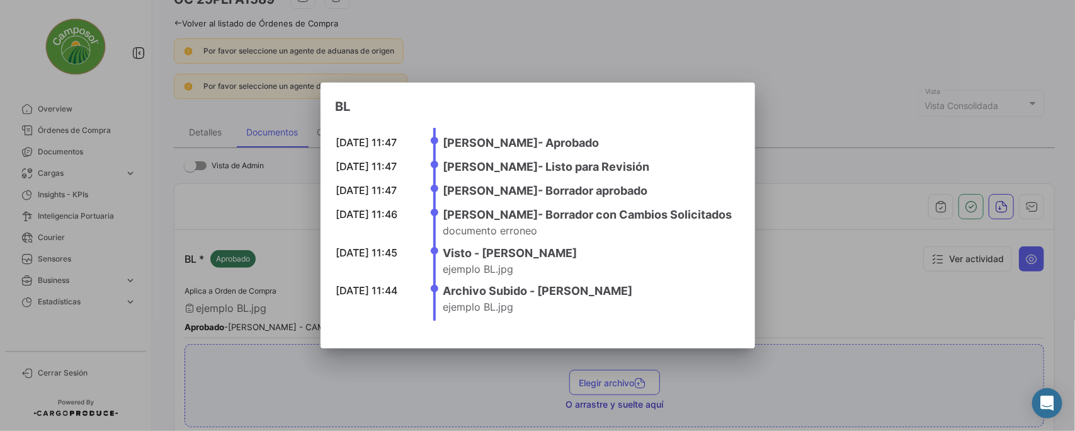
click at [433, 295] on ul "[DATE] 11:47 [PERSON_NAME] - Aprobado [DATE] 11:47 [PERSON_NAME] para Revisión …" at bounding box center [586, 224] width 307 height 192
drag, startPoint x: 432, startPoint y: 293, endPoint x: 521, endPoint y: 300, distance: 89.1
click at [521, 300] on li "[DATE] 11:44 Archivo Subido - [PERSON_NAME] ejemplo BL.jpg" at bounding box center [587, 297] width 289 height 31
click at [587, 293] on h4 "Archivo Subido - [PERSON_NAME]" at bounding box center [587, 291] width 289 height 18
drag, startPoint x: 431, startPoint y: 252, endPoint x: 559, endPoint y: 253, distance: 127.8
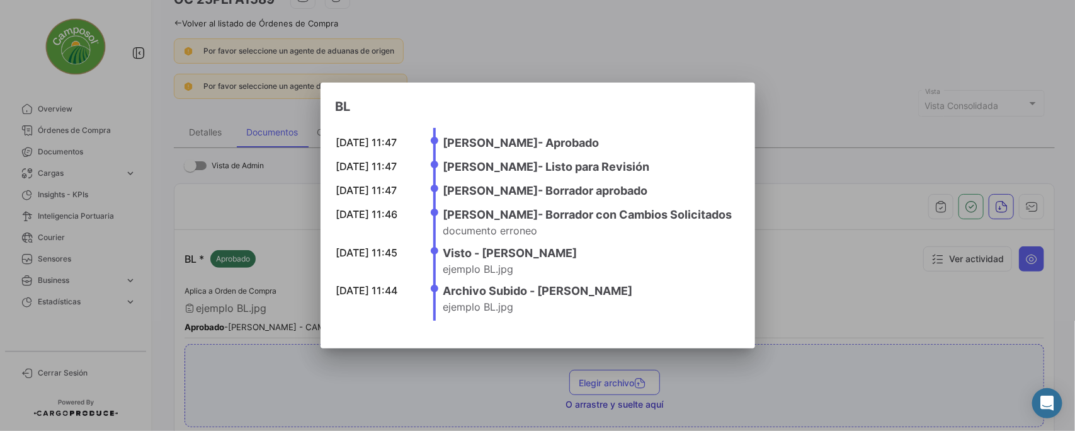
click at [559, 253] on h4 "Visto - [PERSON_NAME]" at bounding box center [587, 253] width 289 height 18
click at [458, 212] on h4 "[PERSON_NAME] - Borrador con Cambios Solicitados" at bounding box center [587, 215] width 289 height 18
drag, startPoint x: 429, startPoint y: 215, endPoint x: 734, endPoint y: 215, distance: 305.4
click at [732, 215] on h4 "[PERSON_NAME] - Borrador con Cambios Solicitados" at bounding box center [587, 215] width 289 height 18
drag, startPoint x: 620, startPoint y: 140, endPoint x: 428, endPoint y: 137, distance: 192.1
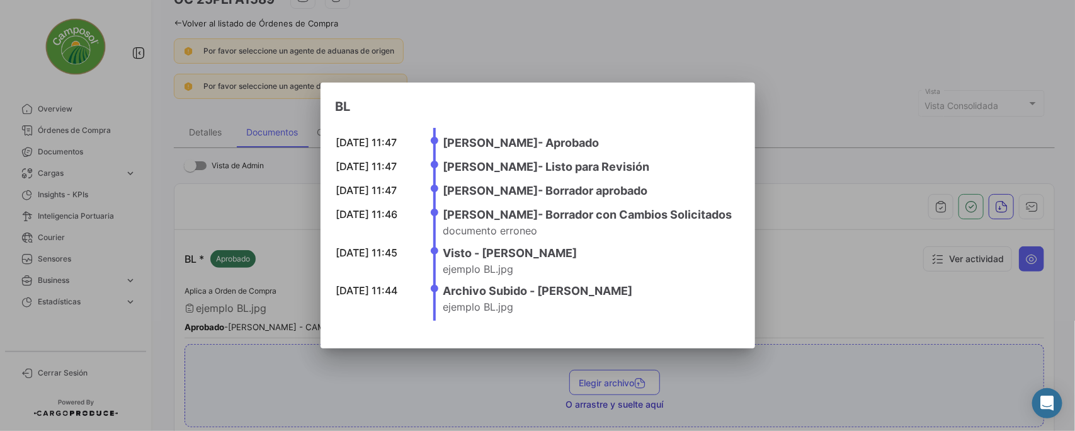
click at [443, 137] on h4 "[PERSON_NAME] - Aprobado" at bounding box center [587, 143] width 289 height 18
click at [845, 231] on div at bounding box center [537, 215] width 1075 height 431
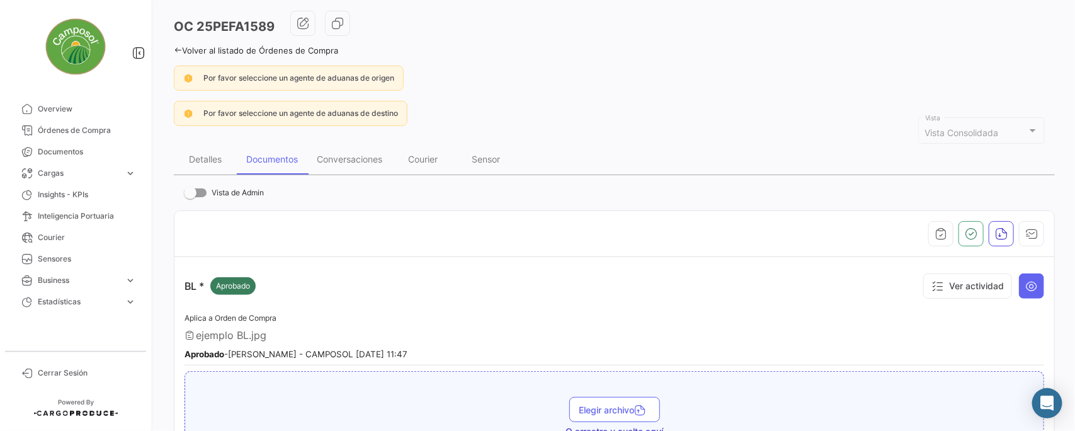
scroll to position [0, 0]
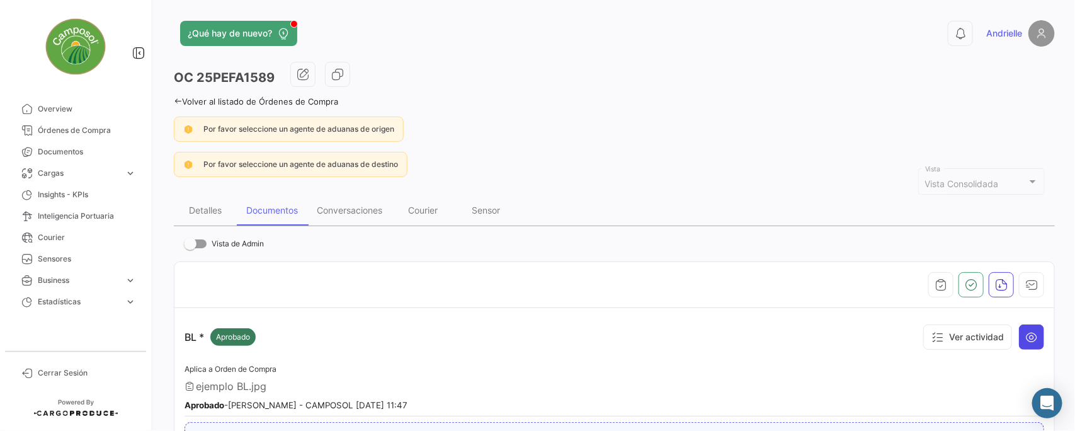
click at [1025, 334] on icon at bounding box center [1031, 337] width 13 height 13
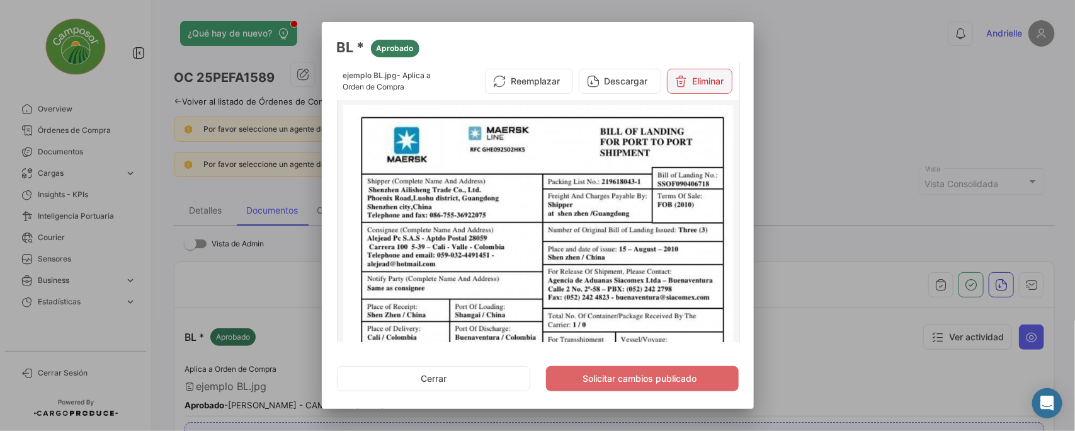
click at [709, 79] on button "Eliminar" at bounding box center [699, 81] width 65 height 25
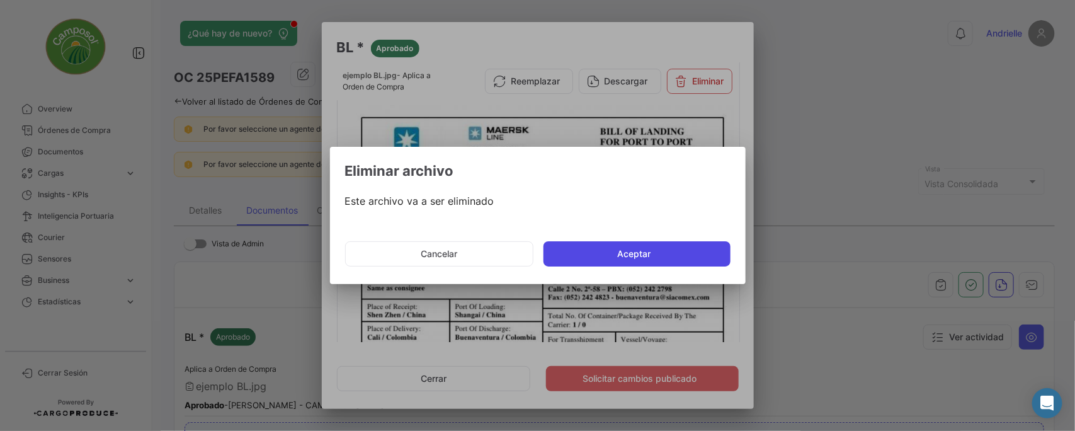
click at [636, 259] on button "Aceptar" at bounding box center [636, 253] width 187 height 25
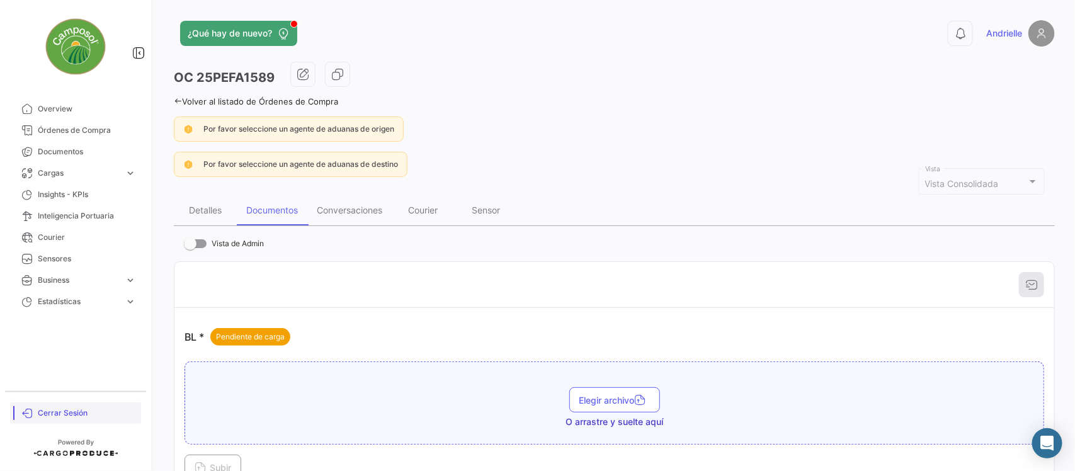
click at [71, 411] on span "Cerrar Sesión" at bounding box center [87, 412] width 98 height 11
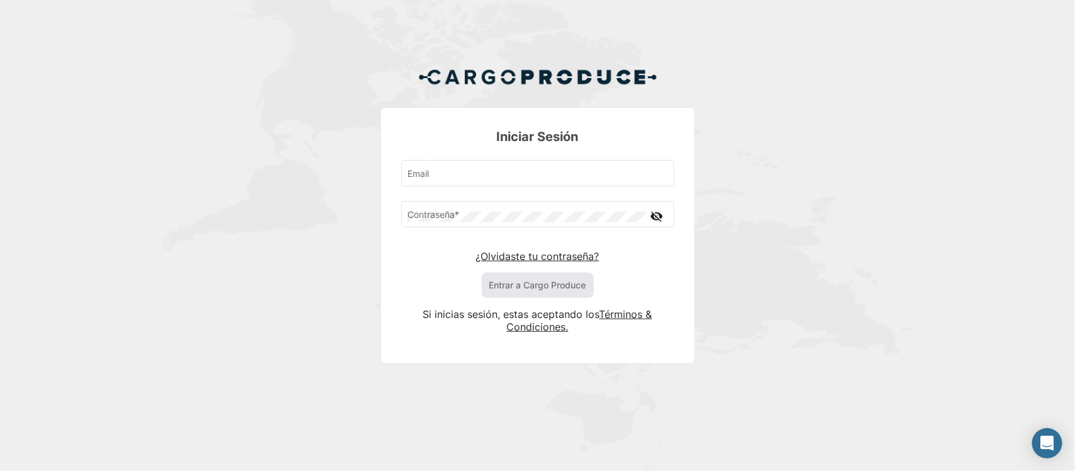
type input "[EMAIL_ADDRESS][DOMAIN_NAME]"
click at [504, 290] on button "Entrar a Cargo Produce" at bounding box center [538, 285] width 112 height 25
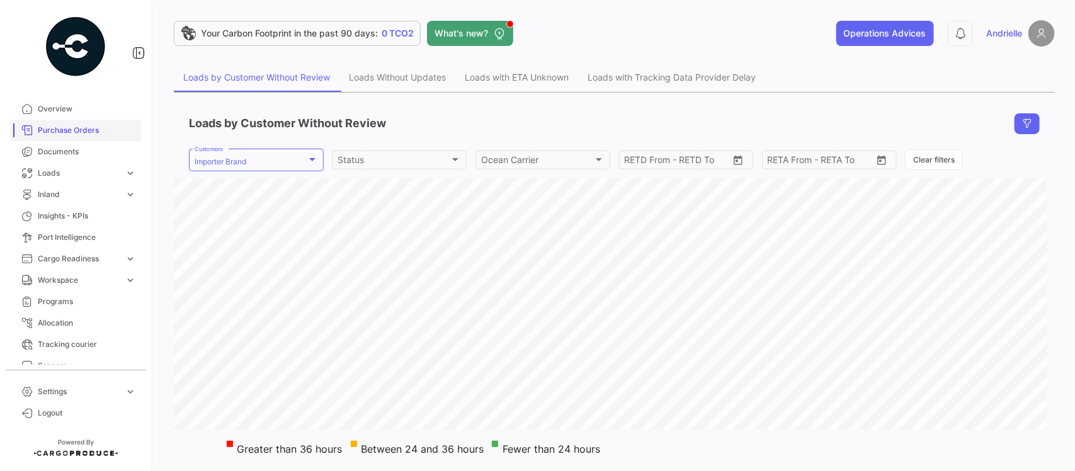
click at [76, 125] on span "Purchase Orders" at bounding box center [87, 130] width 98 height 11
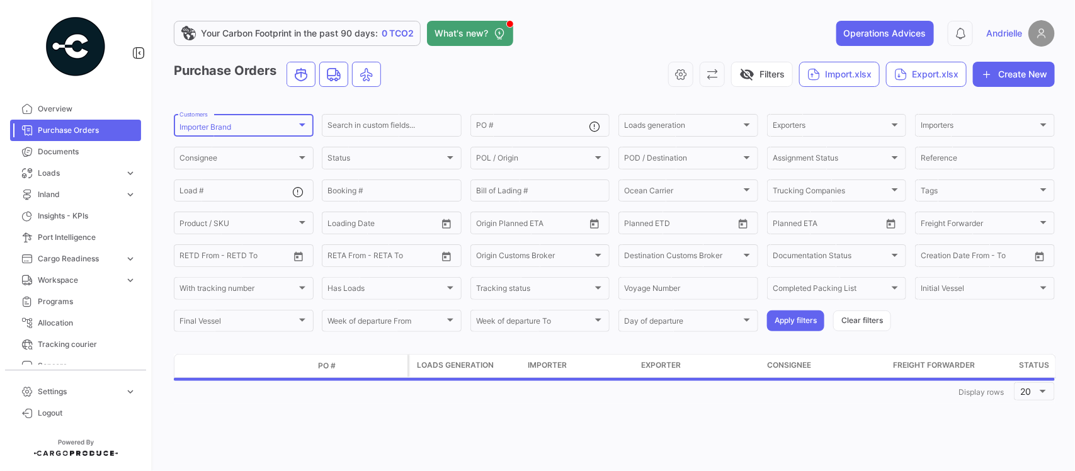
click at [241, 135] on div "Importer Brand Customers" at bounding box center [243, 124] width 128 height 25
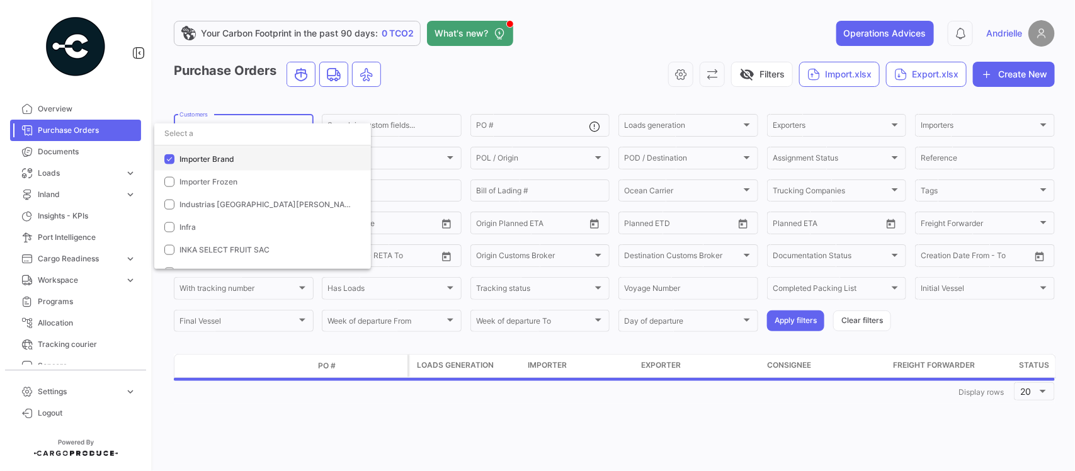
click at [214, 156] on div "Select All Green Superfood Grupo Acon Grupo Alen Grupo [PERSON_NAME] Grupo [PER…" at bounding box center [262, 306] width 217 height 861
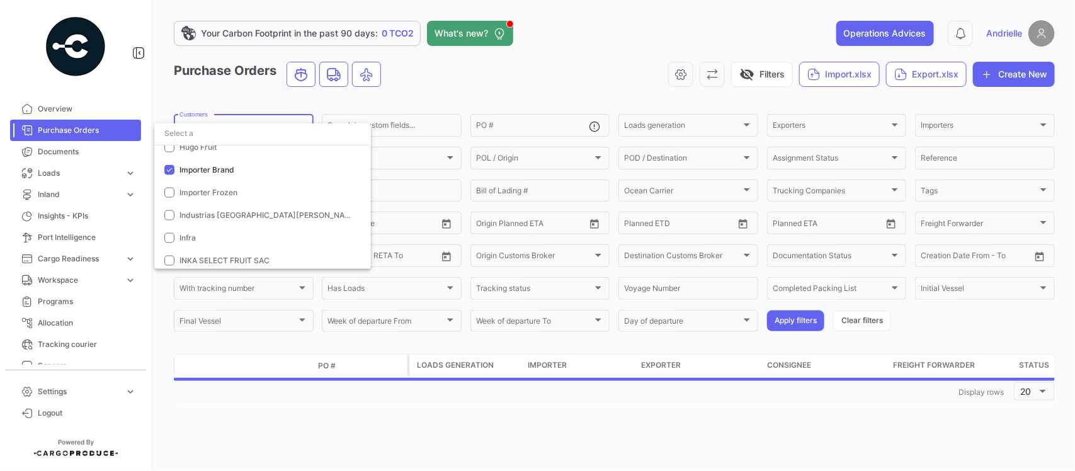
click at [217, 133] on input "dropdown search" at bounding box center [262, 133] width 217 height 23
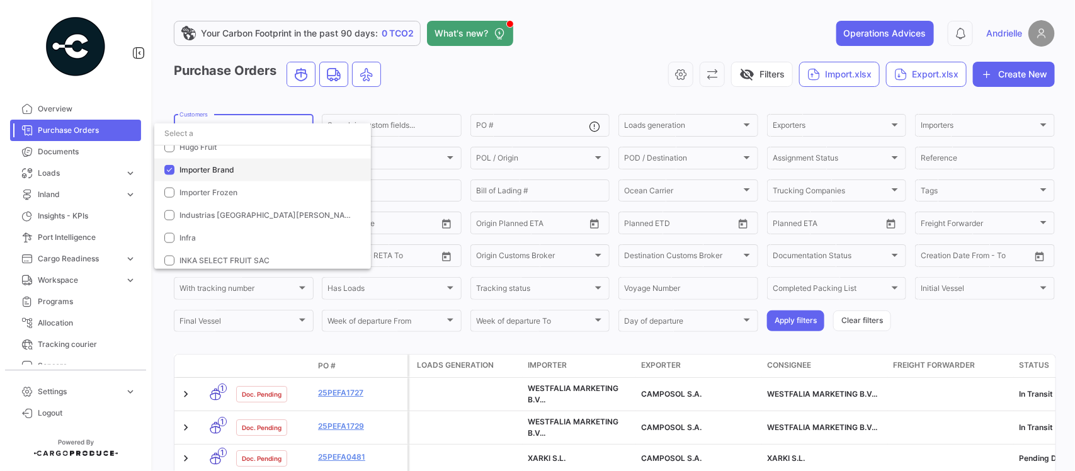
click at [209, 170] on span "Importer Brand" at bounding box center [206, 169] width 55 height 9
click at [196, 136] on input "dropdown search" at bounding box center [262, 133] width 217 height 23
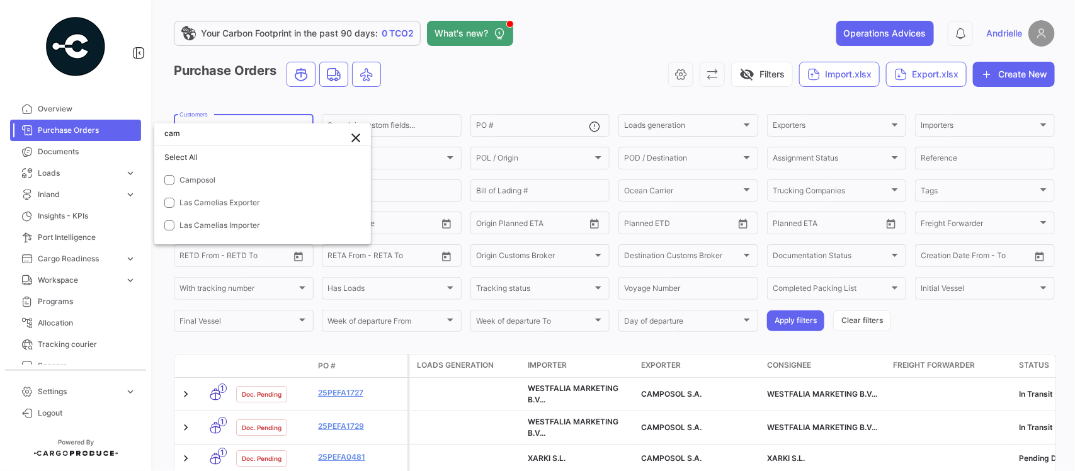
scroll to position [0, 0]
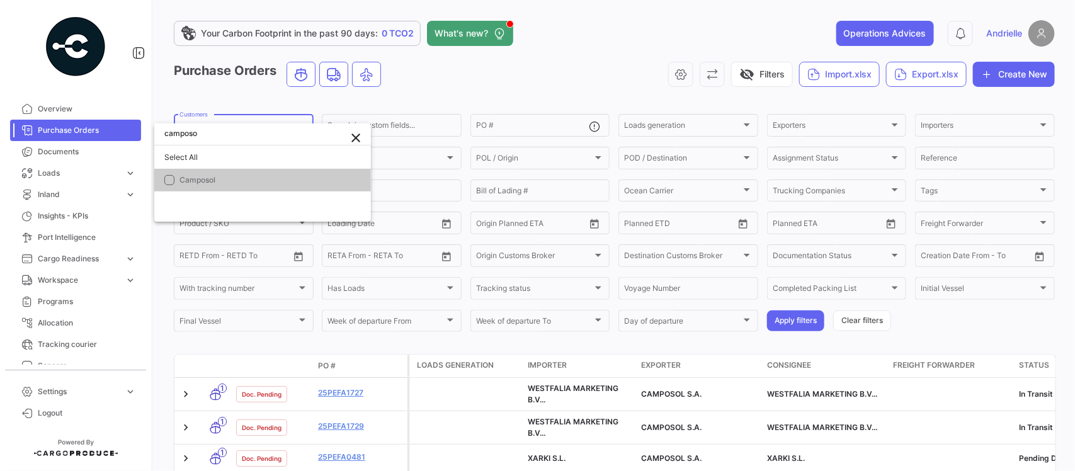
type input "camposo"
drag, startPoint x: 184, startPoint y: 180, endPoint x: 386, endPoint y: 156, distance: 202.9
click at [199, 180] on span "Camposol" at bounding box center [197, 179] width 36 height 9
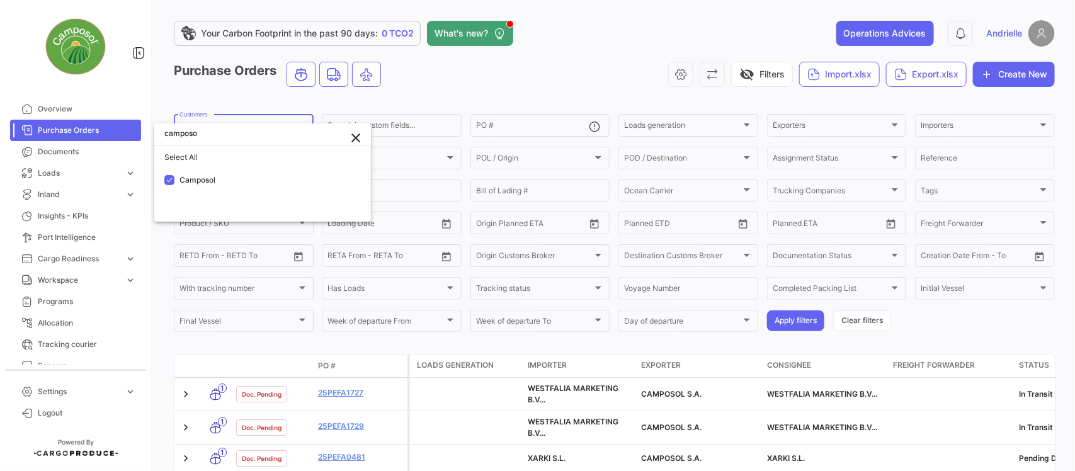
click at [492, 86] on div at bounding box center [537, 235] width 1075 height 471
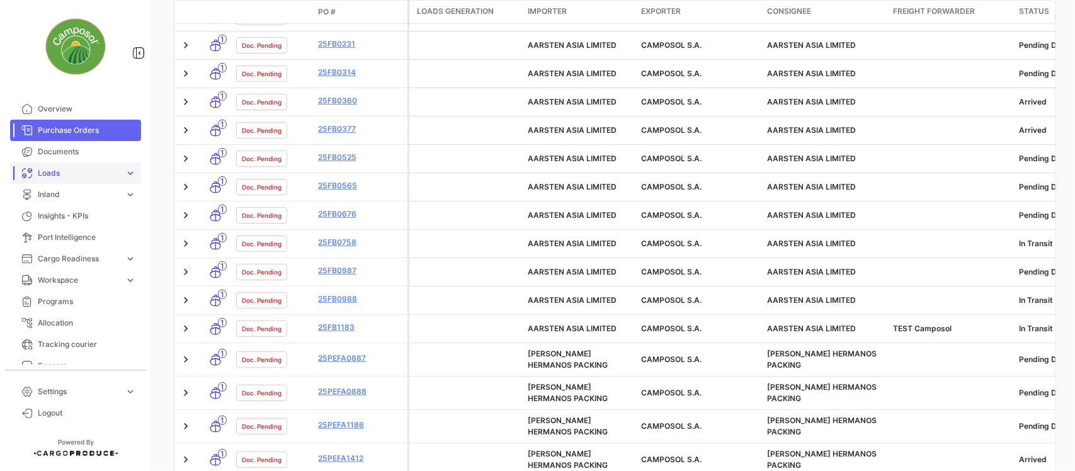
scroll to position [417, 0]
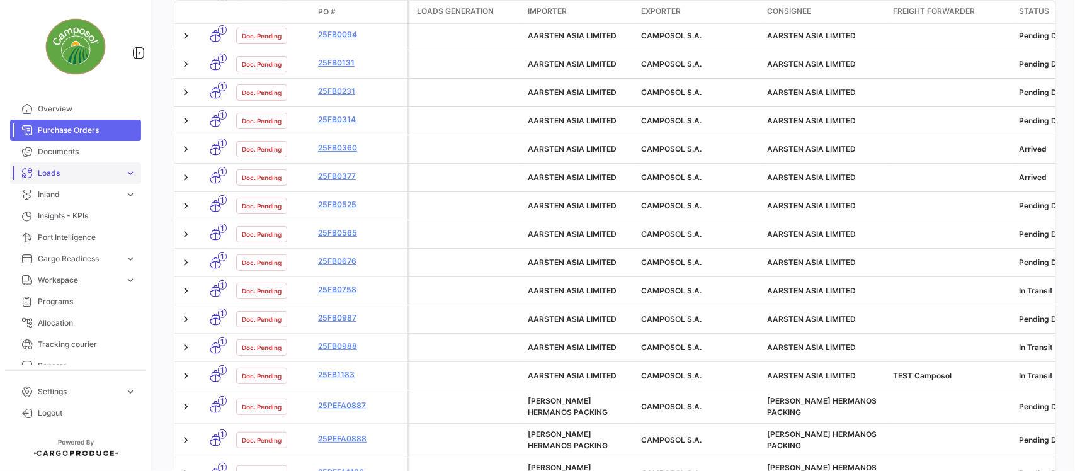
click at [82, 165] on link "Loads expand_more" at bounding box center [75, 172] width 131 height 21
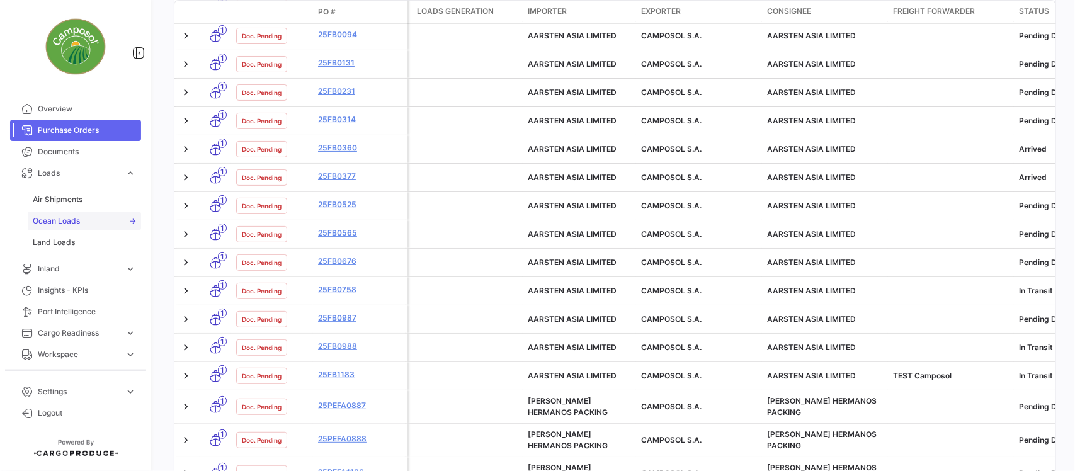
click at [70, 217] on span "Ocean Loads" at bounding box center [56, 220] width 47 height 11
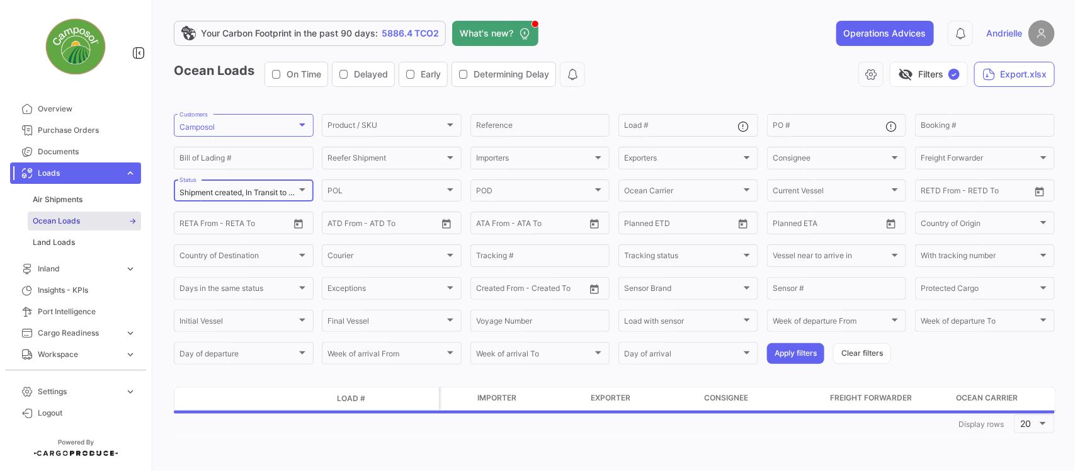
click at [302, 191] on div at bounding box center [302, 189] width 6 height 3
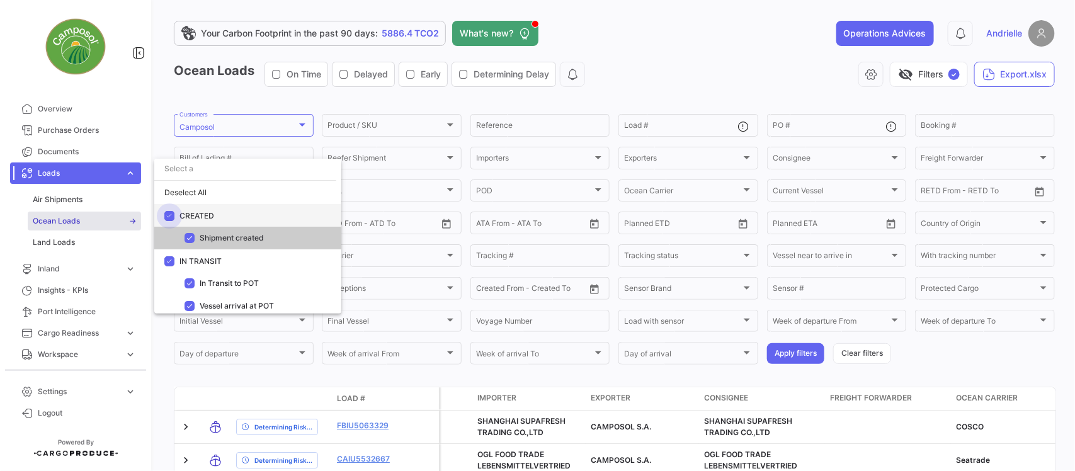
click at [170, 215] on span at bounding box center [169, 215] width 10 height 10
click at [169, 220] on input "CREATED" at bounding box center [169, 220] width 1 height 1
checkbox input "false"
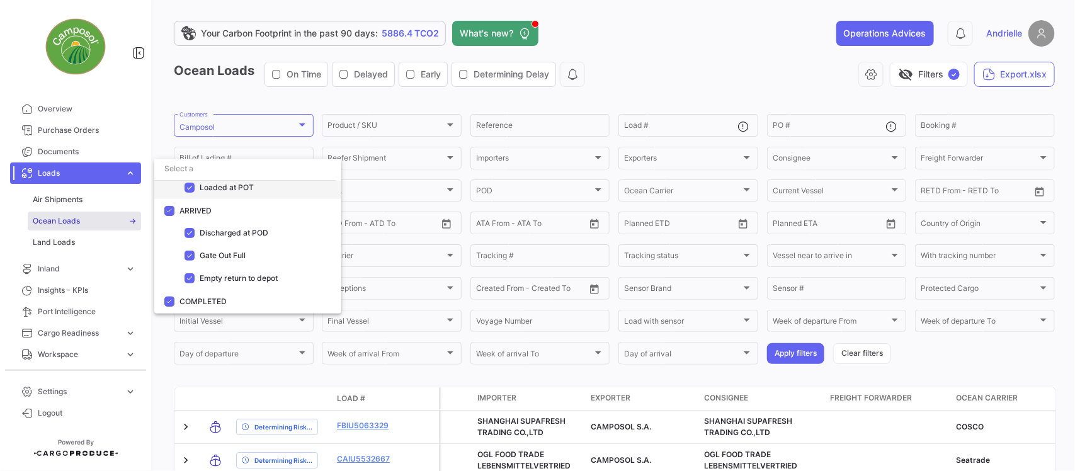
scroll to position [230, 0]
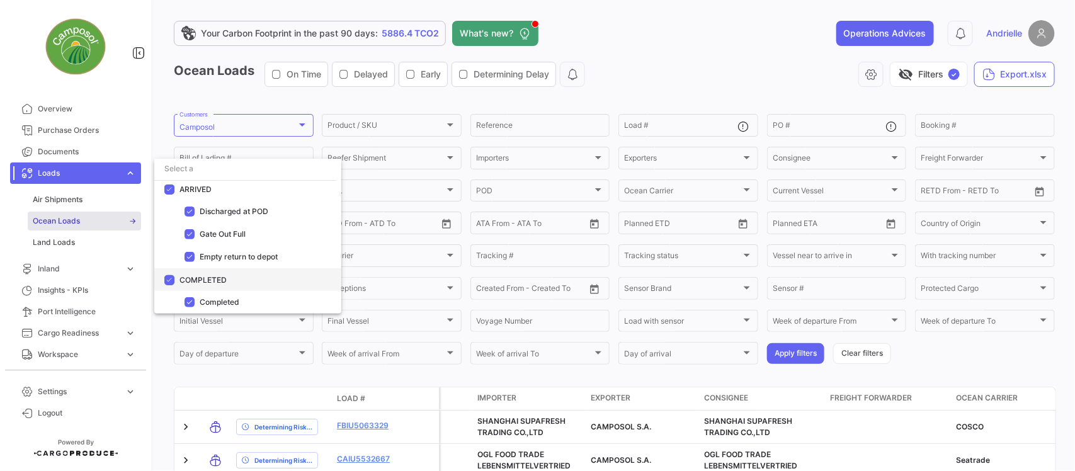
click at [211, 278] on span "COMPLETED" at bounding box center [202, 279] width 47 height 9
click at [169, 285] on input "COMPLETED" at bounding box center [169, 285] width 1 height 1
checkbox input "false"
click at [786, 355] on div at bounding box center [537, 235] width 1075 height 471
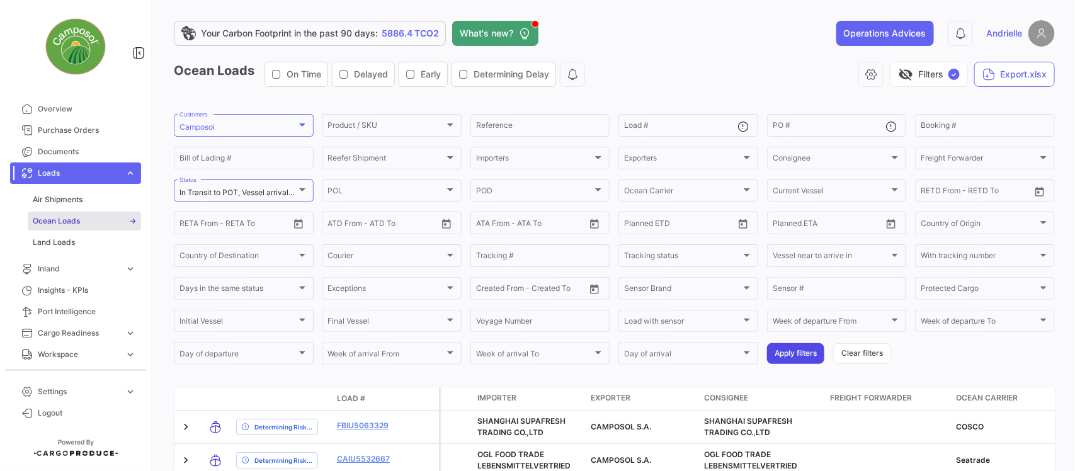
click at [785, 354] on button "Apply filters" at bounding box center [795, 353] width 57 height 21
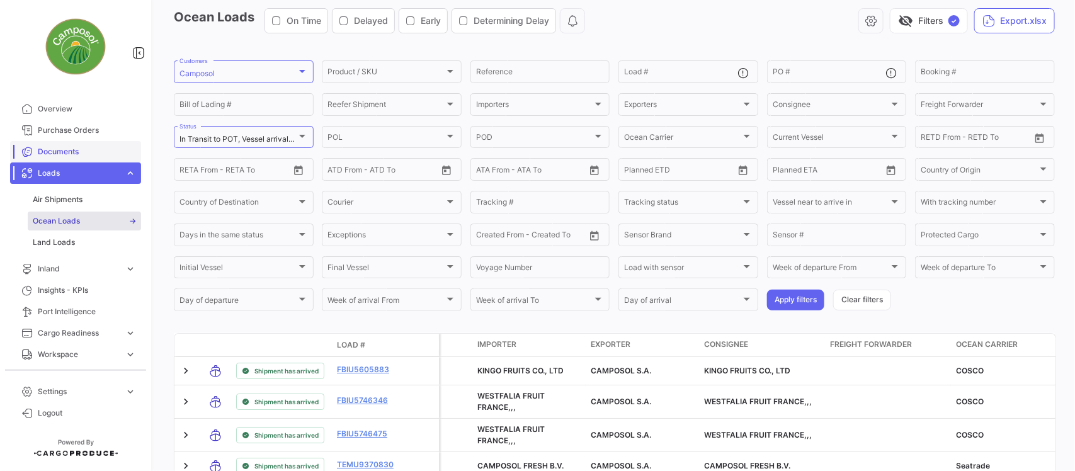
scroll to position [0, 0]
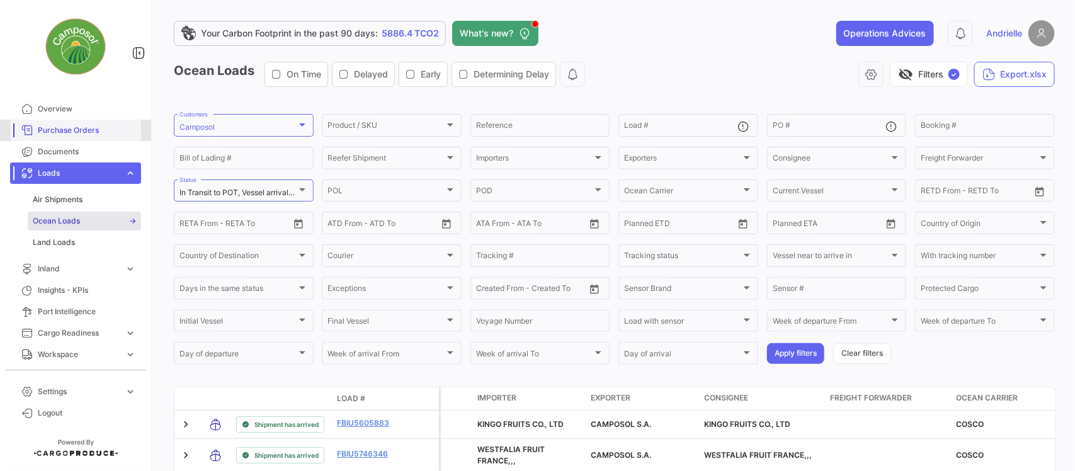
click at [98, 134] on span "Purchase Orders" at bounding box center [87, 130] width 98 height 11
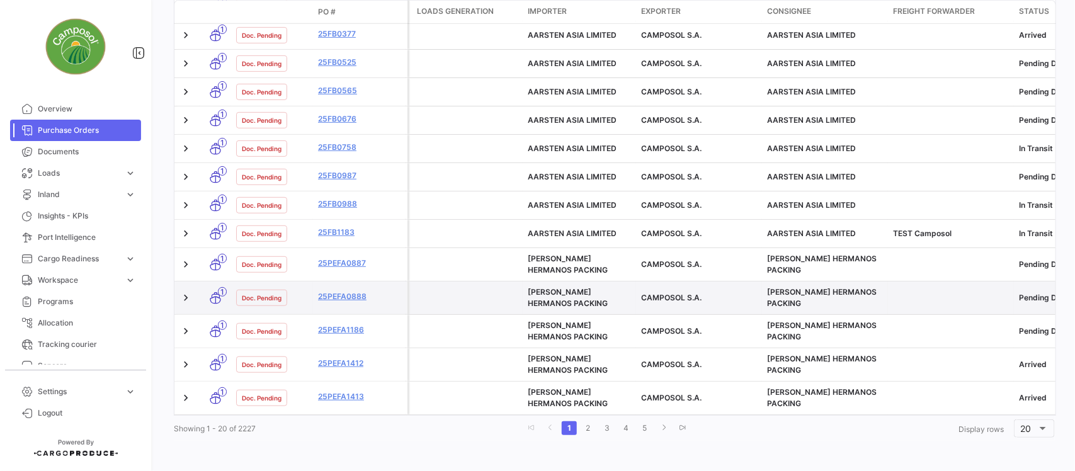
scroll to position [575, 0]
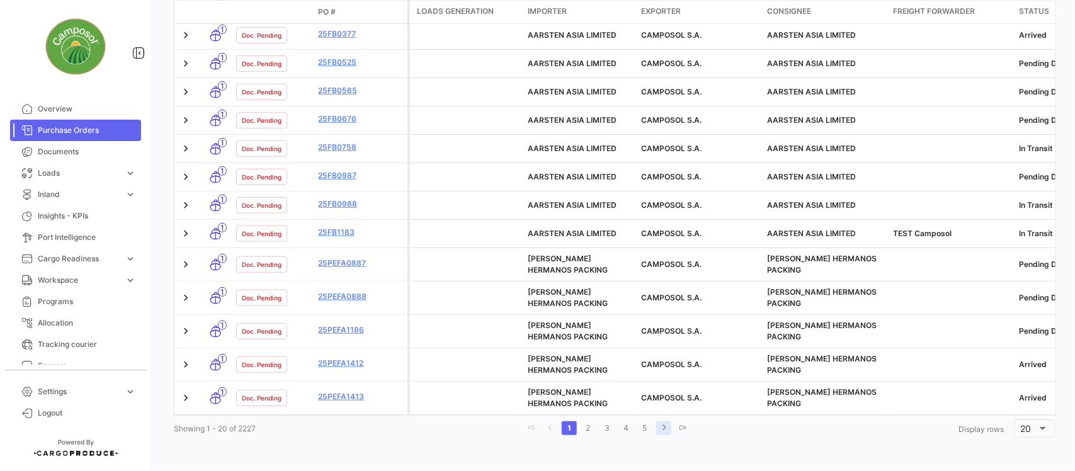
click at [682, 427] on link "go to last page" at bounding box center [682, 428] width 15 height 14
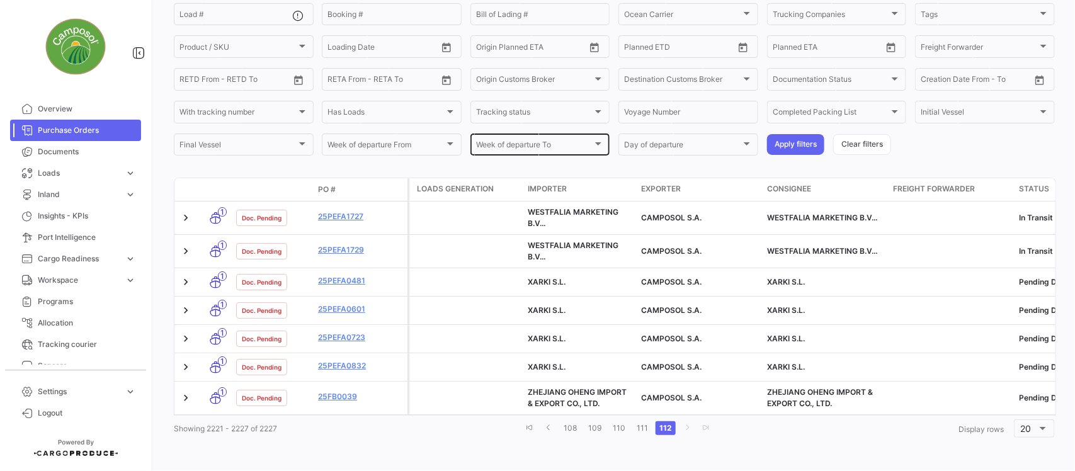
scroll to position [190, 0]
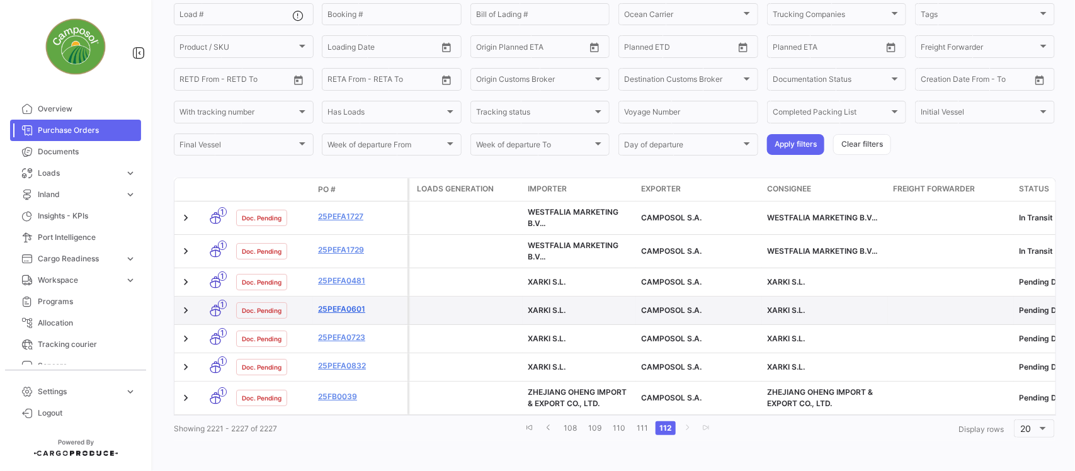
click at [325, 304] on link "25PEFA0601" at bounding box center [360, 309] width 84 height 11
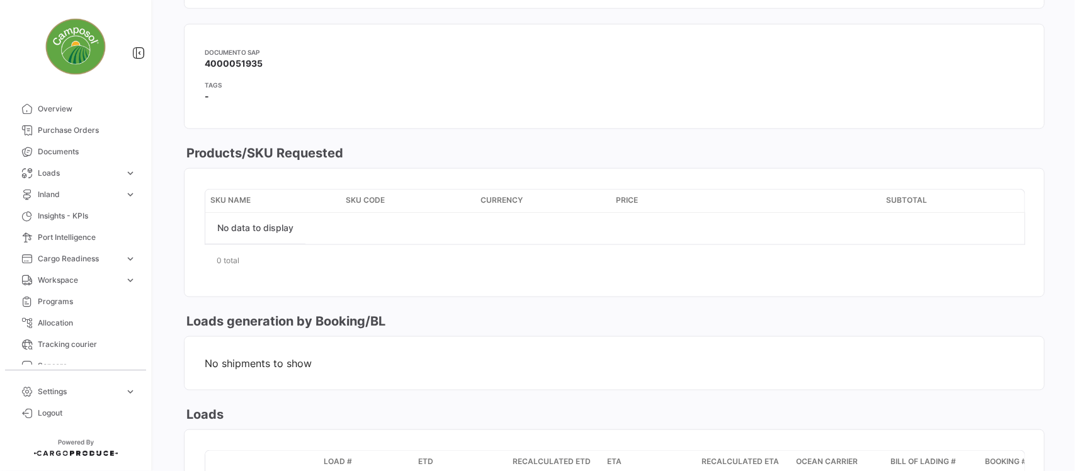
scroll to position [551, 0]
